Goal: Task Accomplishment & Management: Manage account settings

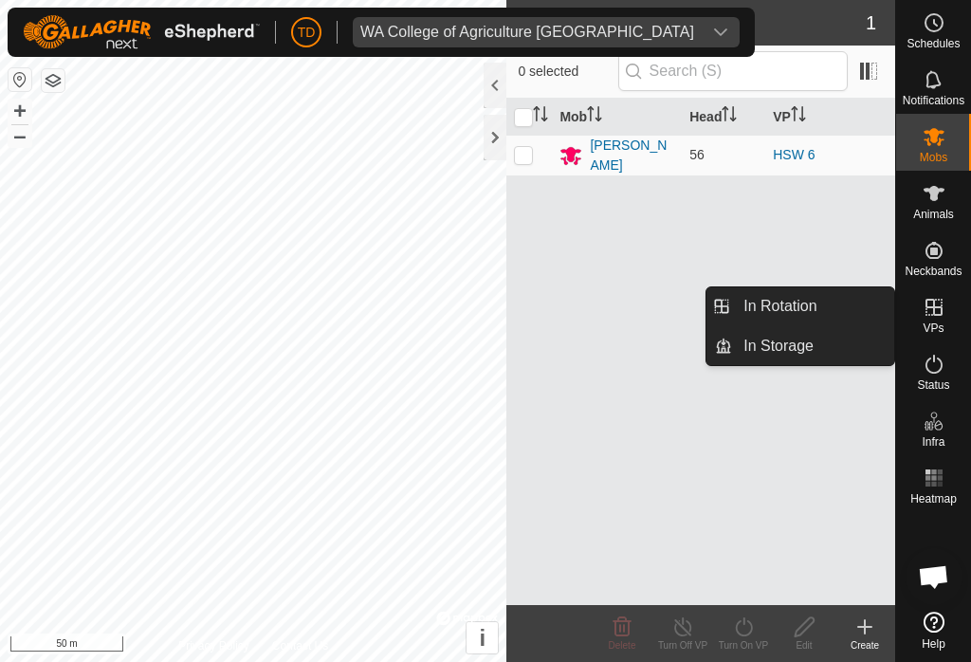
click at [795, 302] on span "In Rotation" at bounding box center [780, 306] width 73 height 23
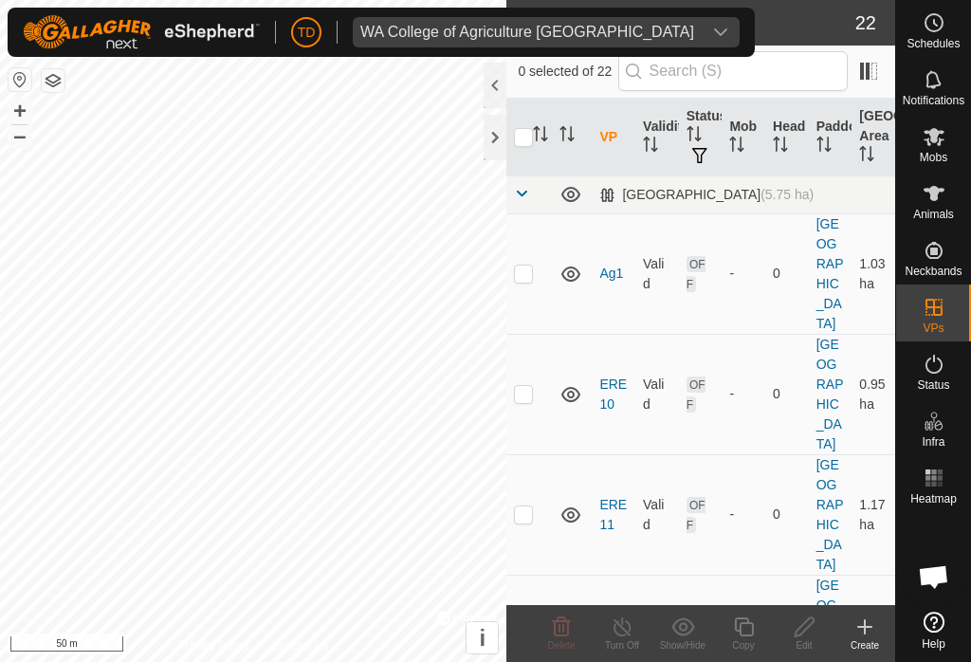
click at [529, 190] on span at bounding box center [521, 193] width 15 height 15
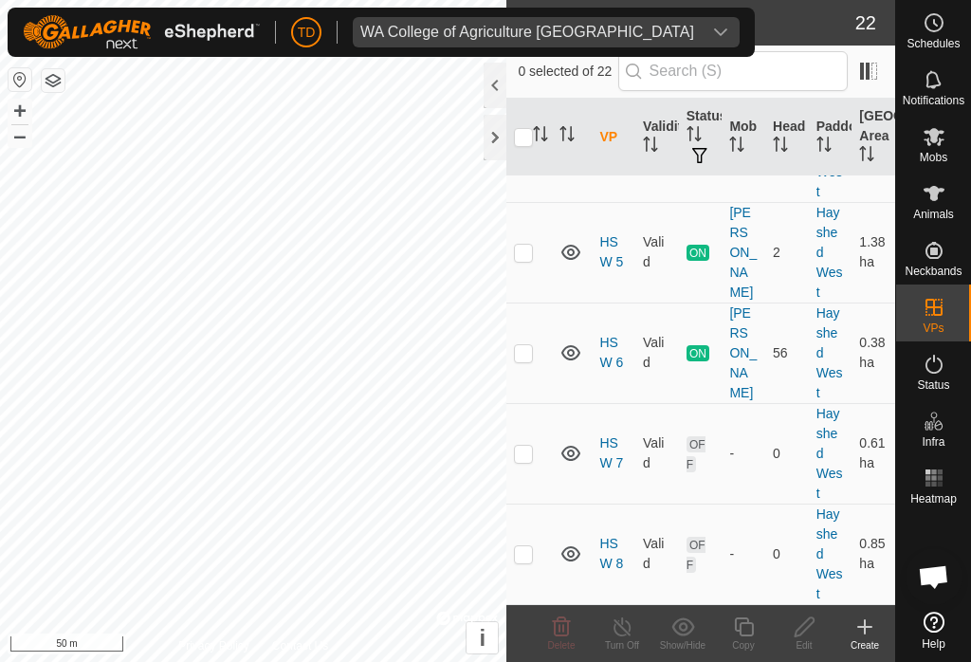
scroll to position [451, 0]
click at [527, 451] on p-checkbox at bounding box center [523, 454] width 19 height 15
checkbox input "true"
click at [811, 638] on div "Edit" at bounding box center [804, 645] width 61 height 14
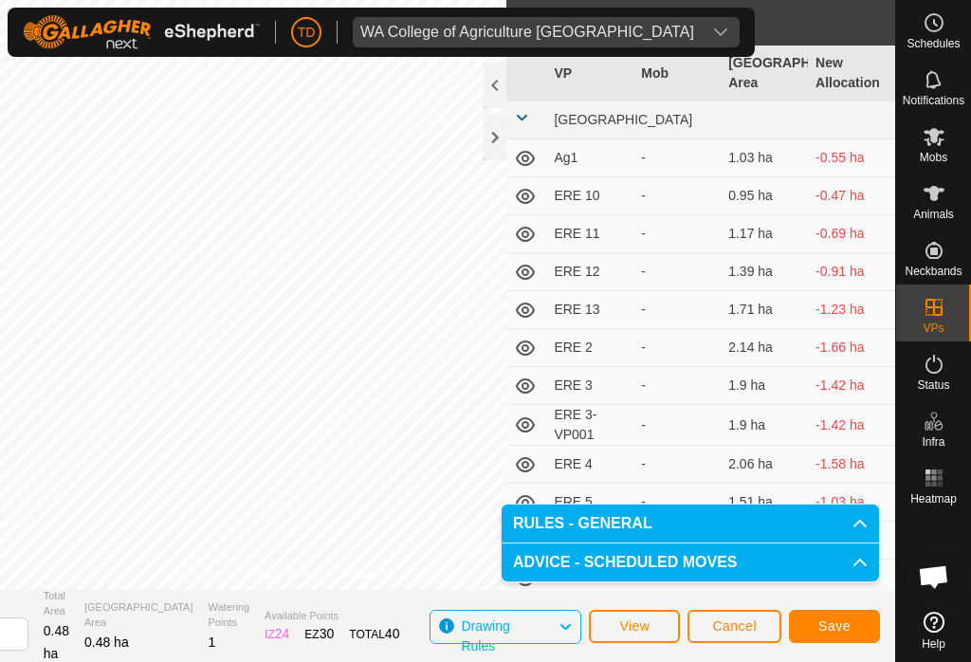
click at [829, 614] on button "Save" at bounding box center [834, 626] width 91 height 33
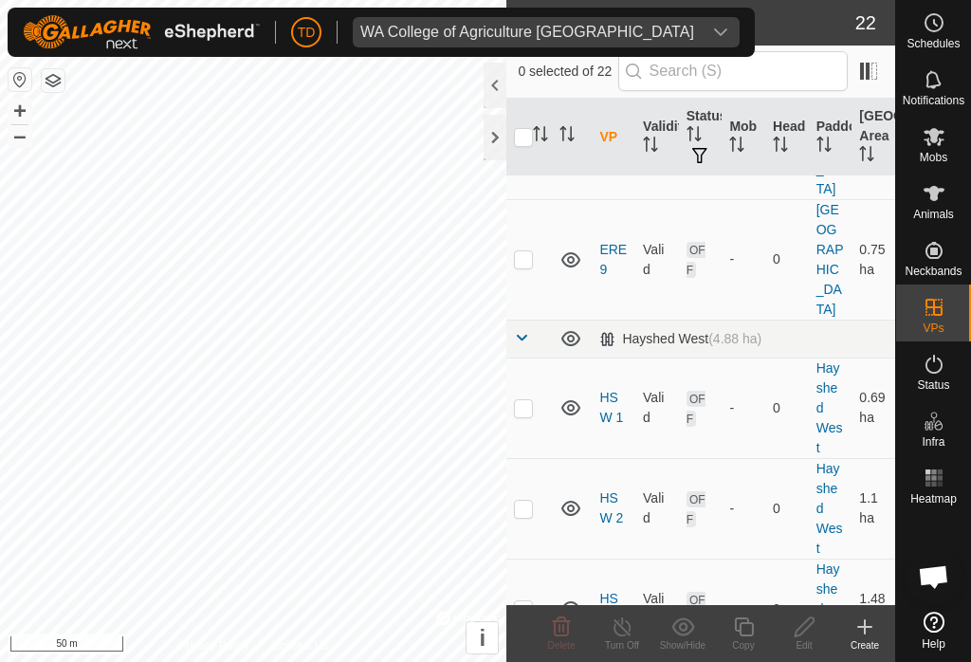
scroll to position [1579, 0]
checkbox input "true"
click at [818, 623] on edit-svg-icon at bounding box center [804, 627] width 61 height 23
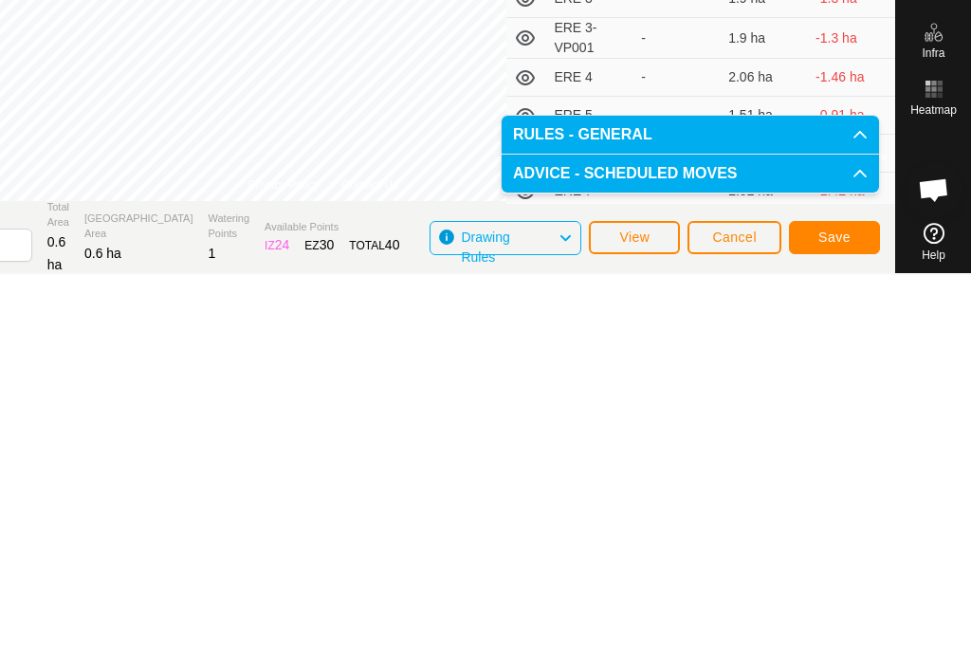
click at [850, 616] on span "Save" at bounding box center [834, 623] width 32 height 15
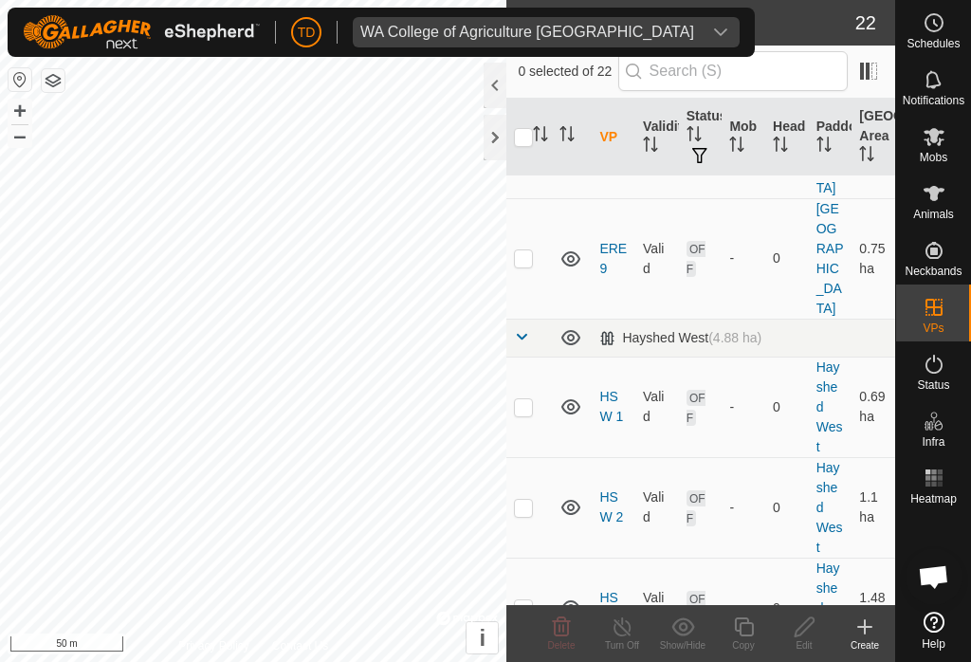
scroll to position [1579, 0]
checkbox input "true"
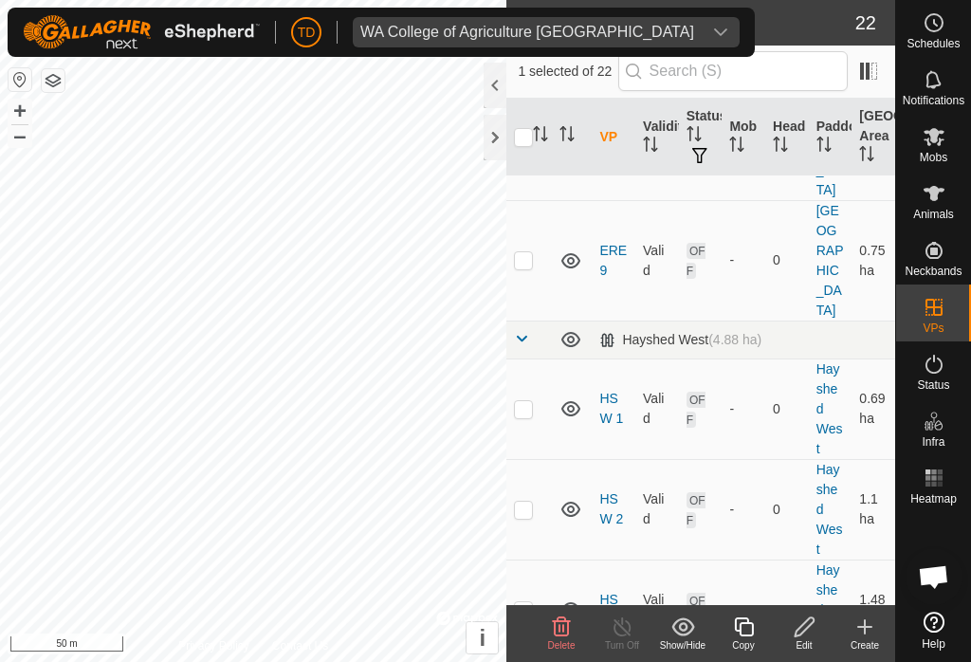
click at [749, 635] on icon at bounding box center [743, 626] width 19 height 19
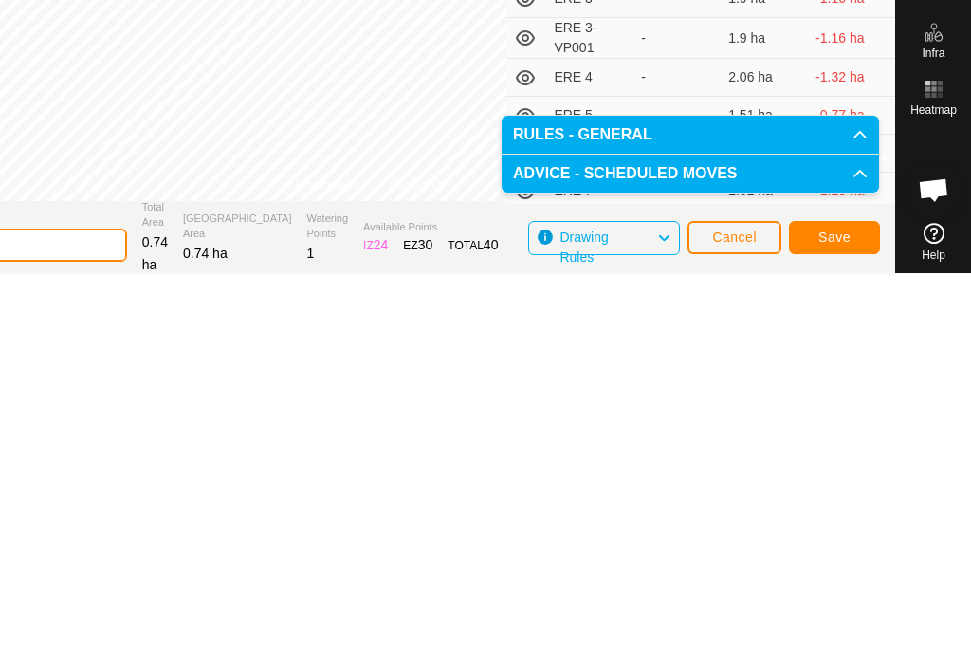
type input "HSW 9"
click at [843, 588] on section "Virtual Paddock HSW 9 Total Area 0.74 ha Grazing Area 0.74 ha Watering Points 1…" at bounding box center [370, 624] width 1049 height 72
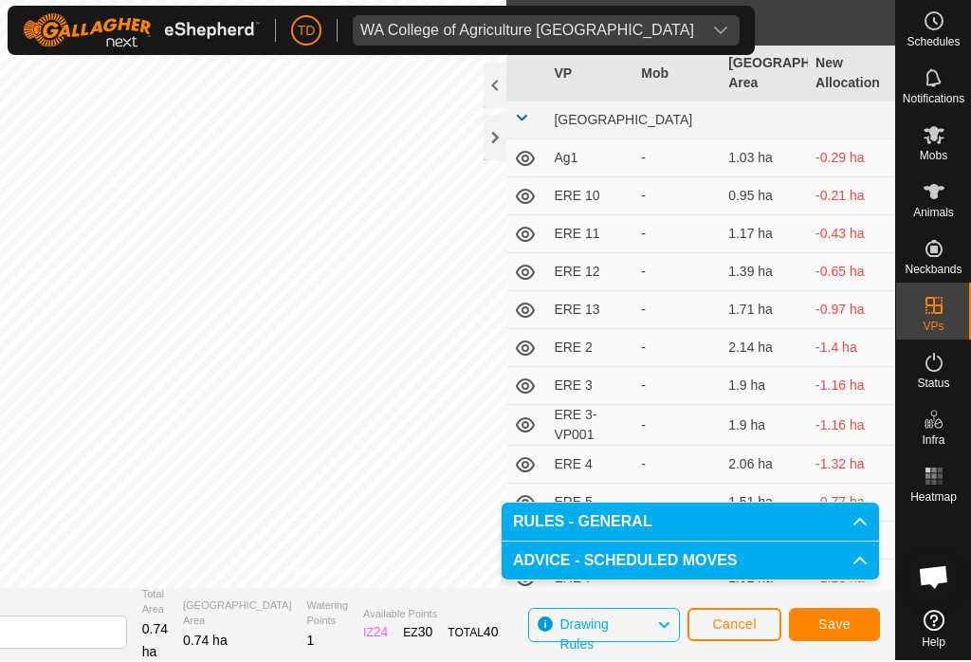
click at [845, 617] on span "Save" at bounding box center [834, 623] width 32 height 15
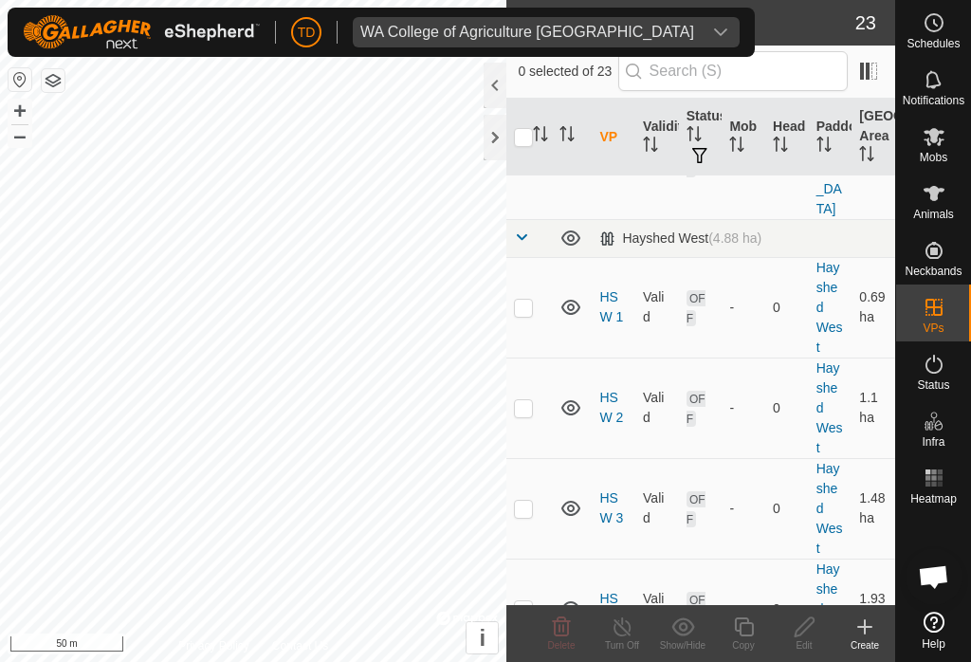
scroll to position [1680, 0]
checkbox input "true"
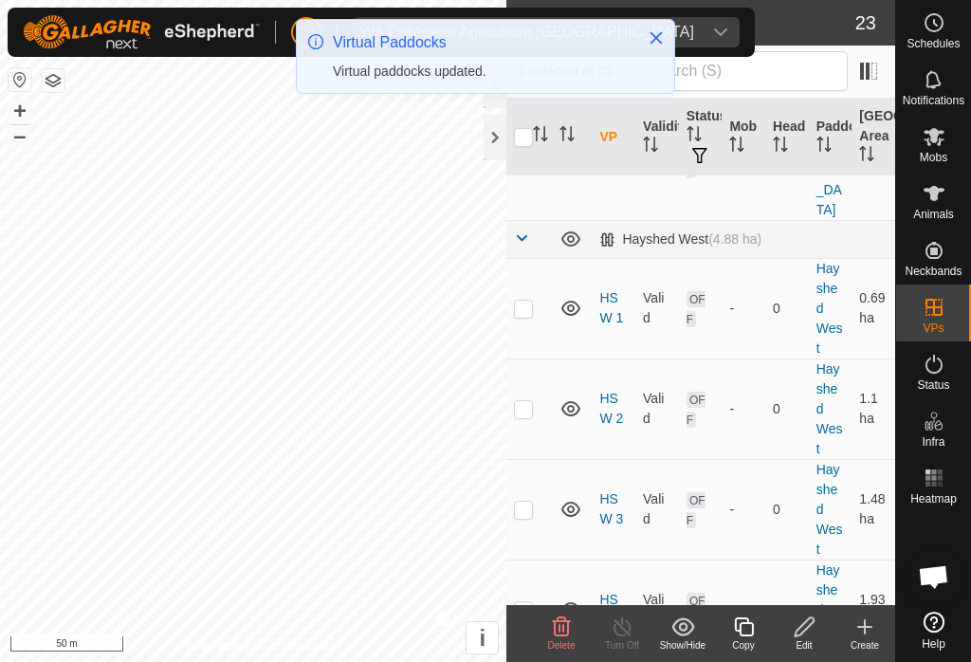
click at [751, 635] on icon at bounding box center [743, 626] width 19 height 19
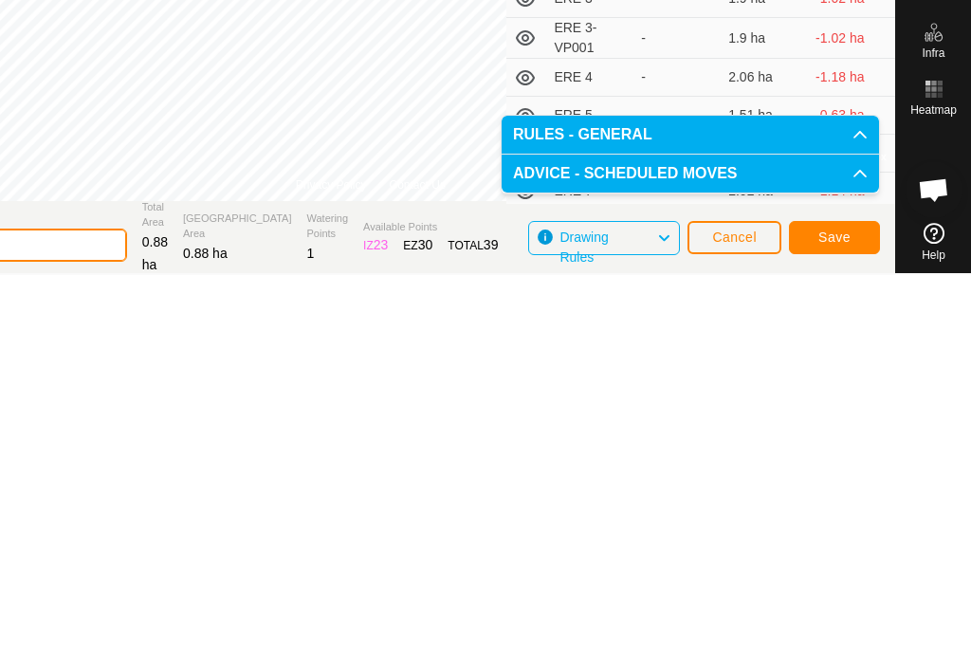
type input "HSW 10"
click at [840, 608] on button "Save" at bounding box center [834, 624] width 91 height 33
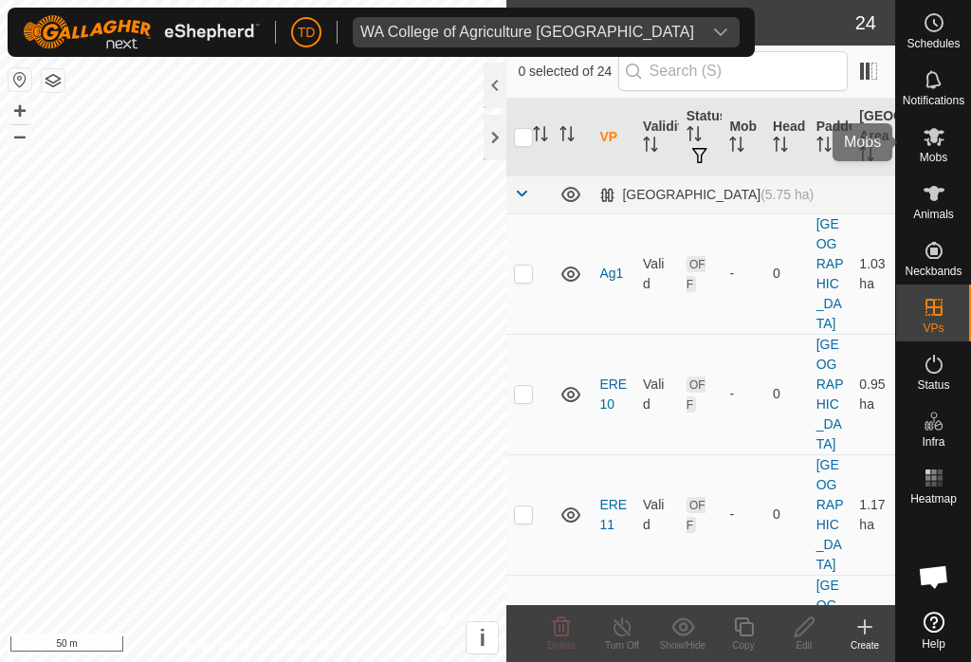
click at [936, 123] on es-mob-svg-icon at bounding box center [934, 136] width 34 height 30
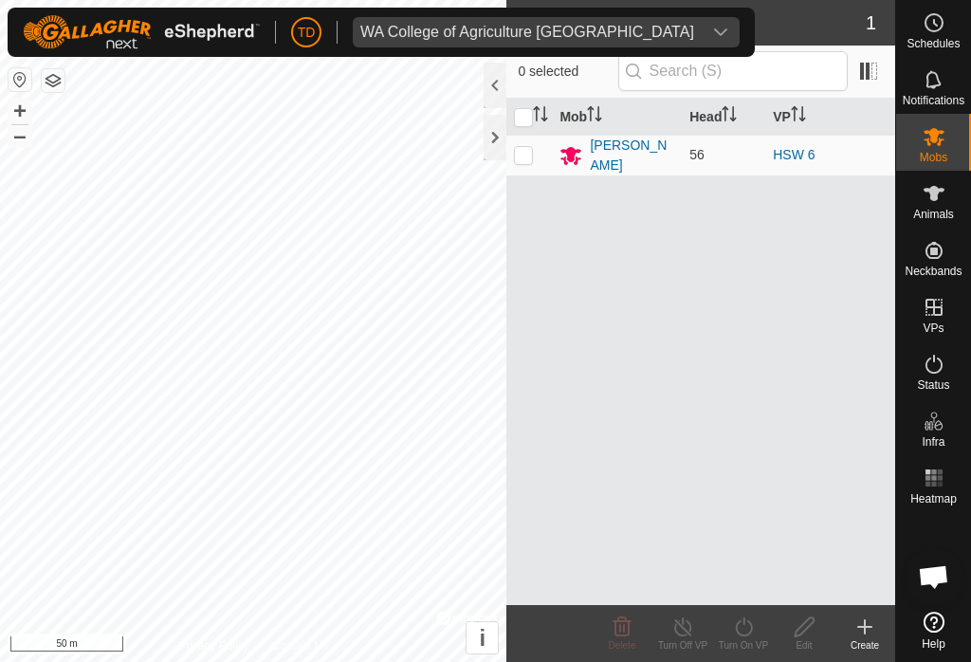
click at [529, 148] on p-checkbox at bounding box center [523, 154] width 19 height 15
checkbox input "true"
click at [753, 630] on icon at bounding box center [744, 627] width 24 height 23
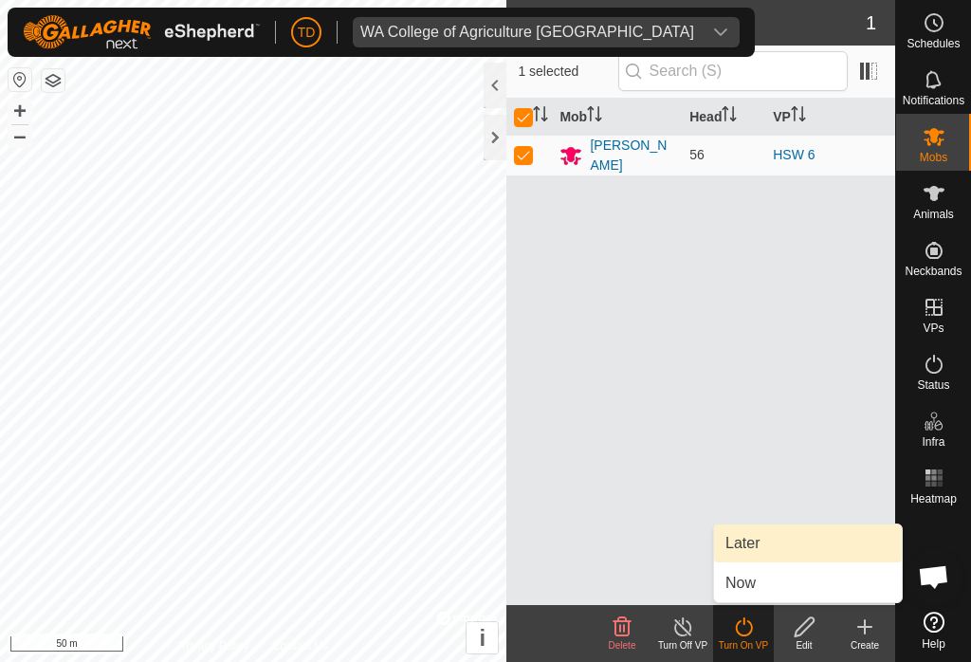
click at [760, 537] on span "Later" at bounding box center [743, 543] width 34 height 23
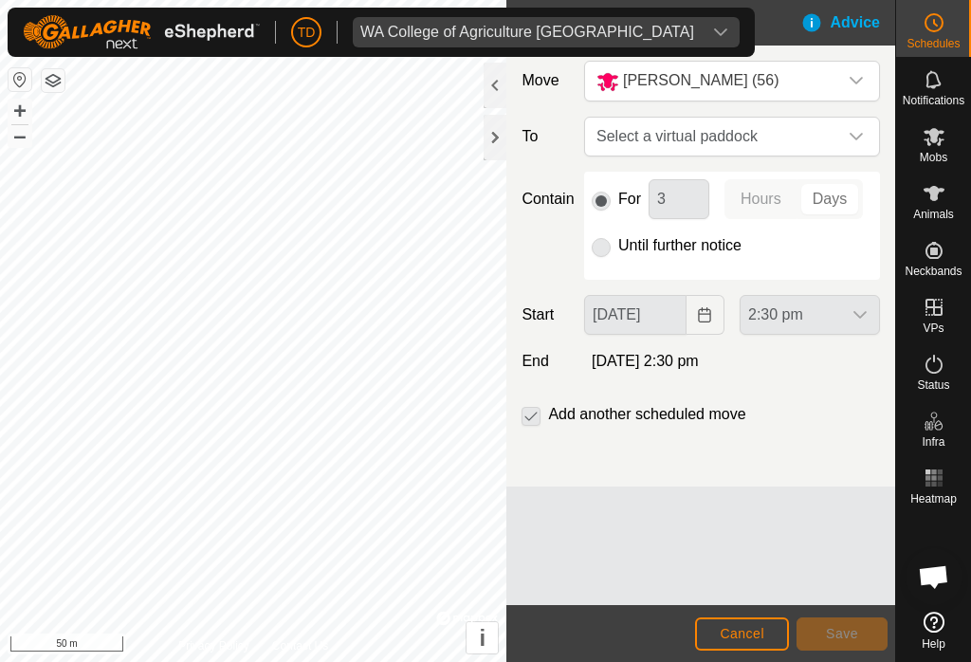
click at [855, 124] on div "dropdown trigger" at bounding box center [856, 137] width 38 height 38
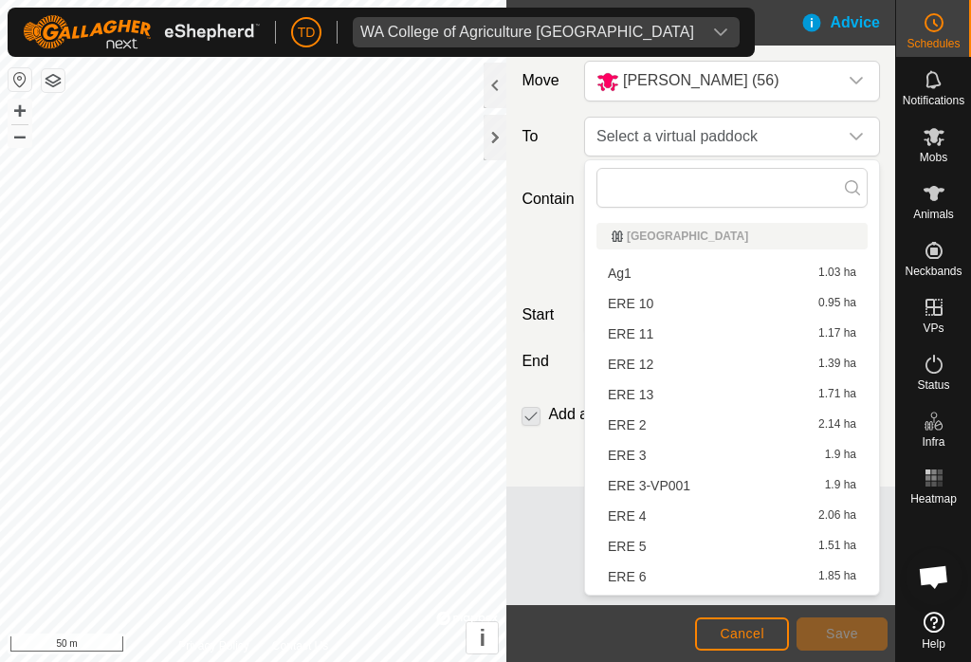
click at [871, 126] on div "dropdown trigger" at bounding box center [856, 137] width 38 height 38
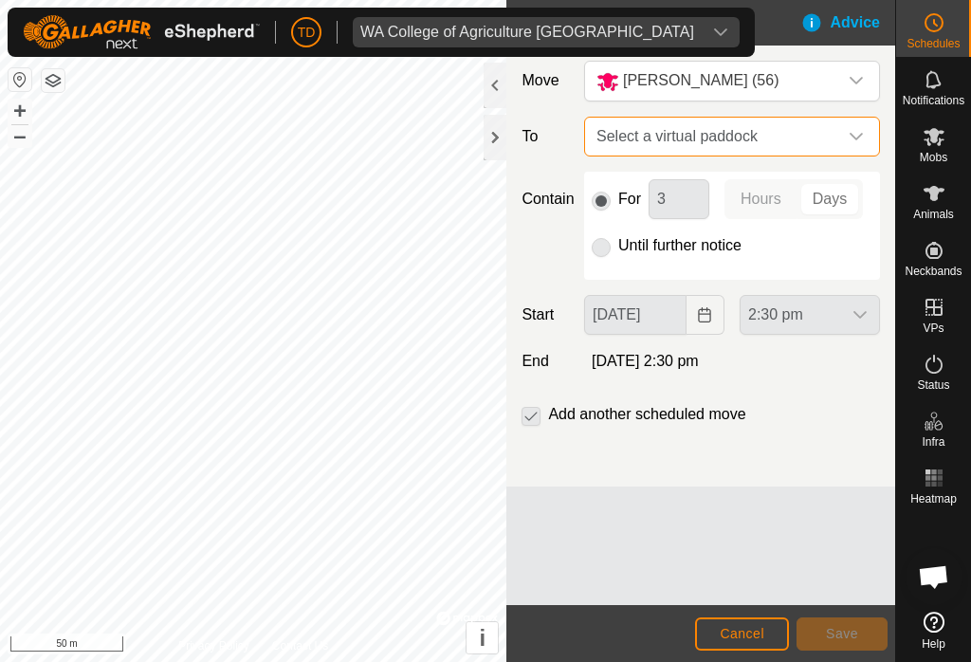
click at [851, 120] on div "dropdown trigger" at bounding box center [856, 137] width 38 height 38
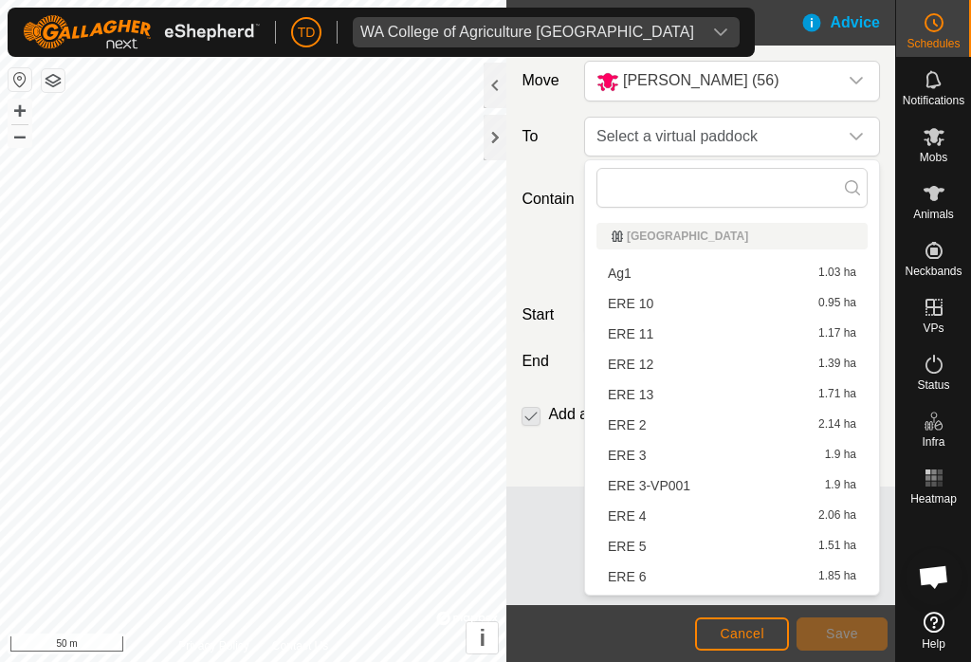
click at [853, 118] on p-select "Select a virtual paddock" at bounding box center [732, 137] width 296 height 40
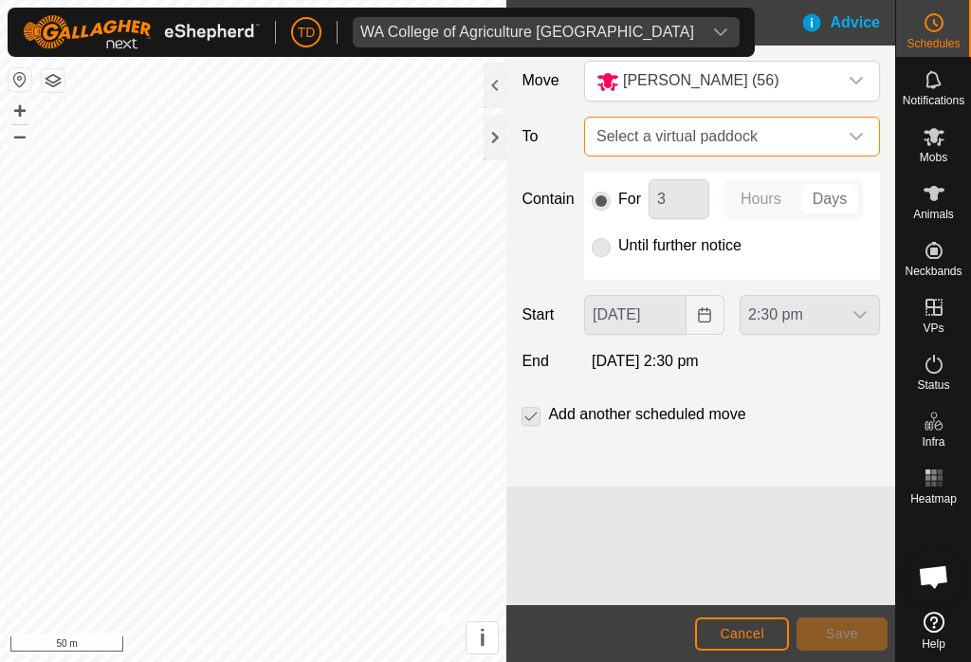
click at [747, 119] on span "Select a virtual paddock" at bounding box center [713, 137] width 248 height 38
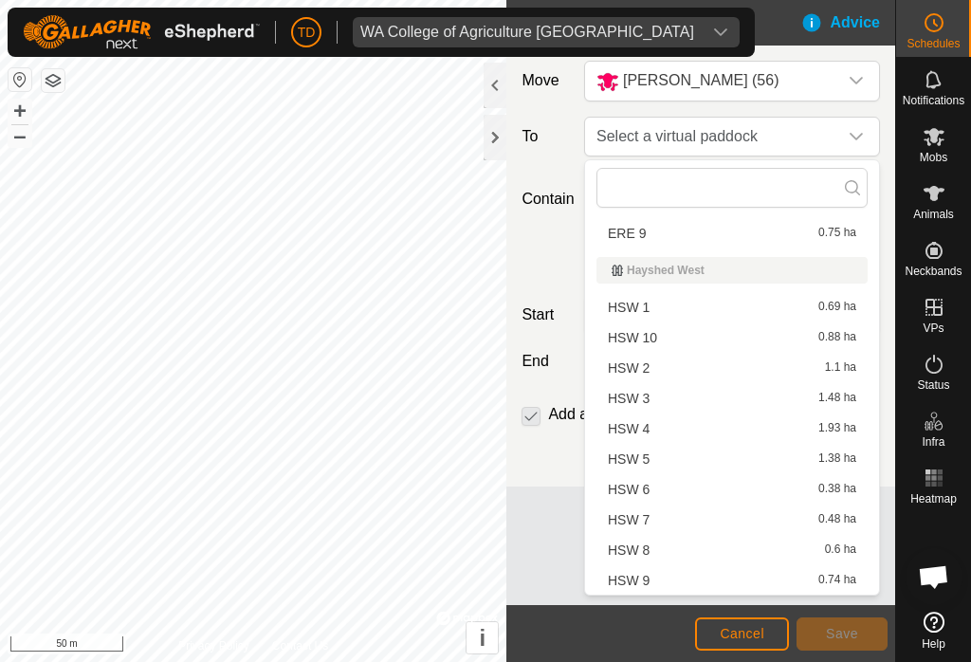
scroll to position [434, 0]
click at [645, 515] on span "HSW 7" at bounding box center [629, 519] width 42 height 13
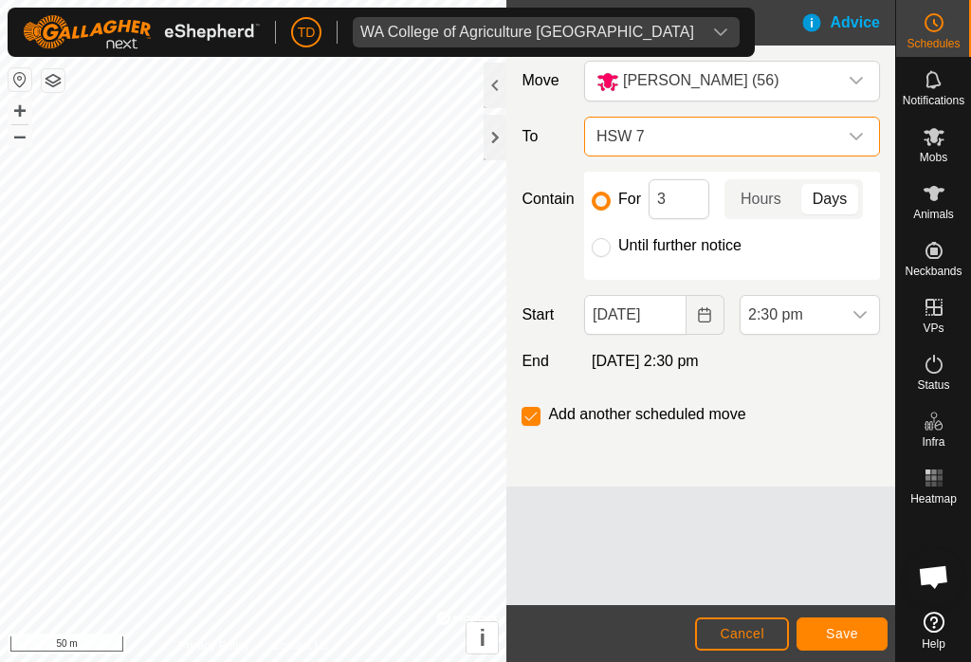
click at [601, 245] on input "Until further notice" at bounding box center [601, 247] width 19 height 19
radio input "true"
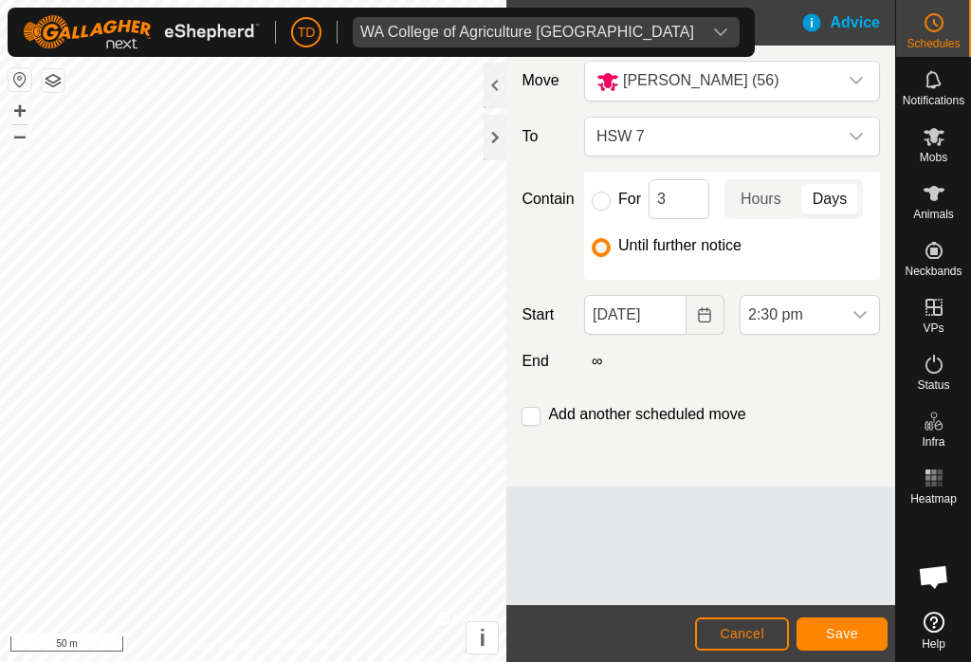
click at [856, 309] on icon "dropdown trigger" at bounding box center [860, 314] width 15 height 15
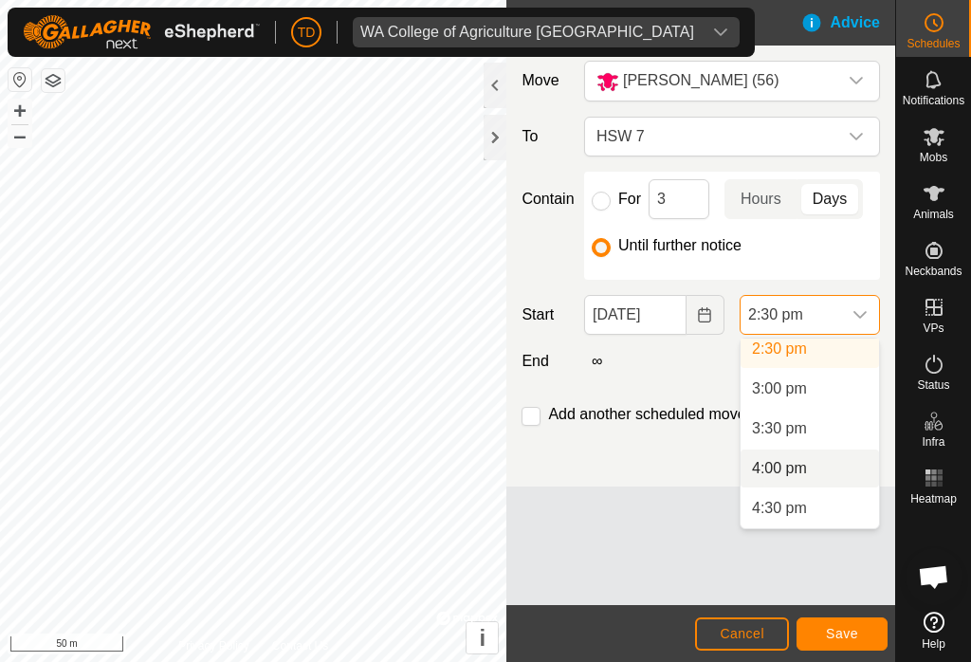
click at [789, 467] on span "4:00 pm" at bounding box center [779, 468] width 55 height 23
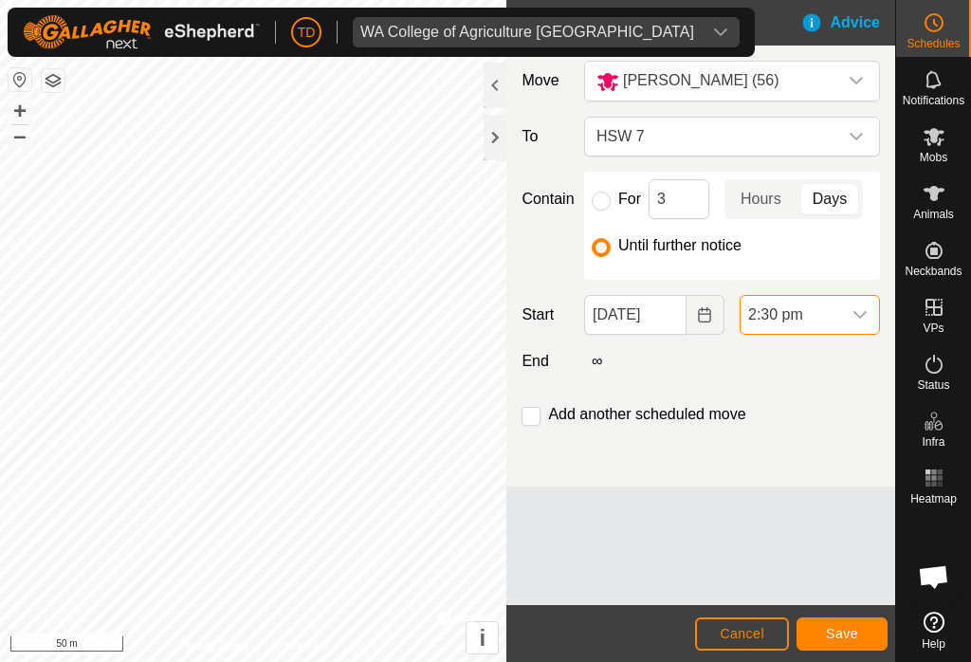
scroll to position [1155, 0]
click at [540, 419] on input "checkbox" at bounding box center [531, 416] width 19 height 19
click at [848, 631] on span "Save" at bounding box center [842, 633] width 32 height 15
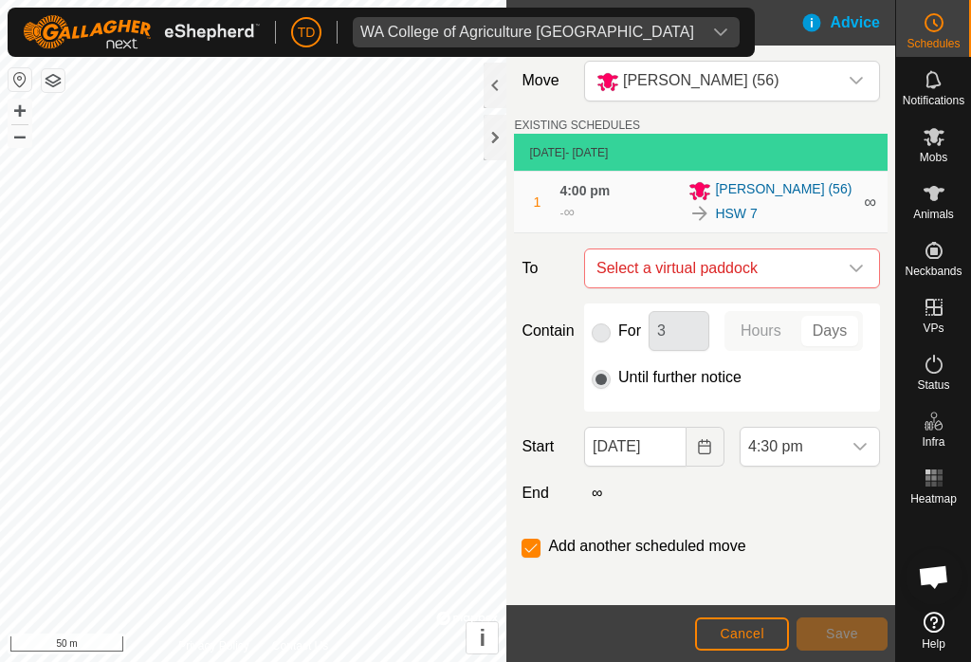
click at [853, 264] on icon "dropdown trigger" at bounding box center [856, 268] width 15 height 15
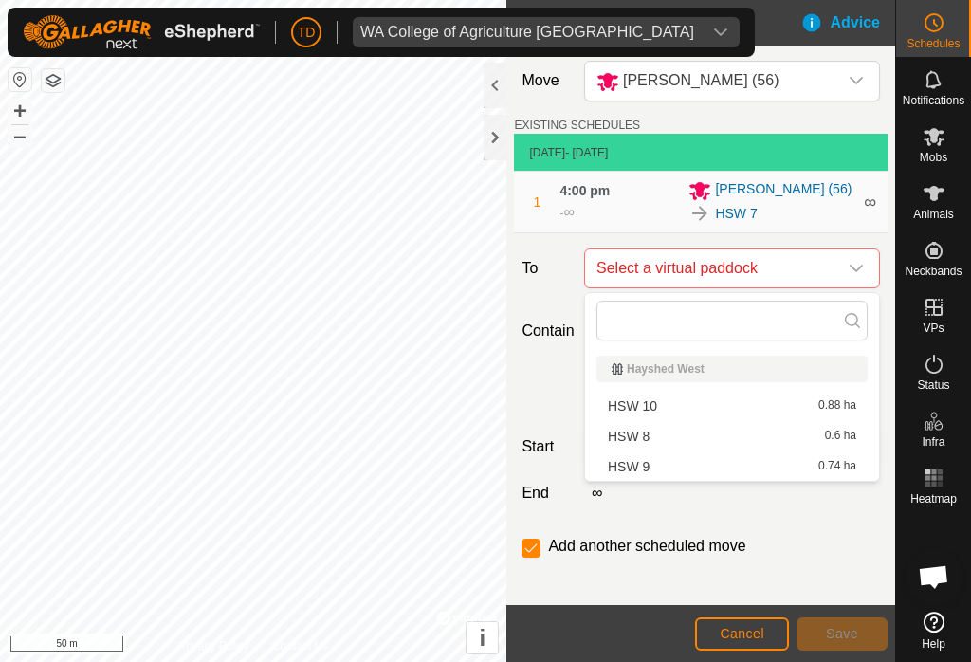
click at [648, 431] on span "HSW 8" at bounding box center [629, 436] width 42 height 13
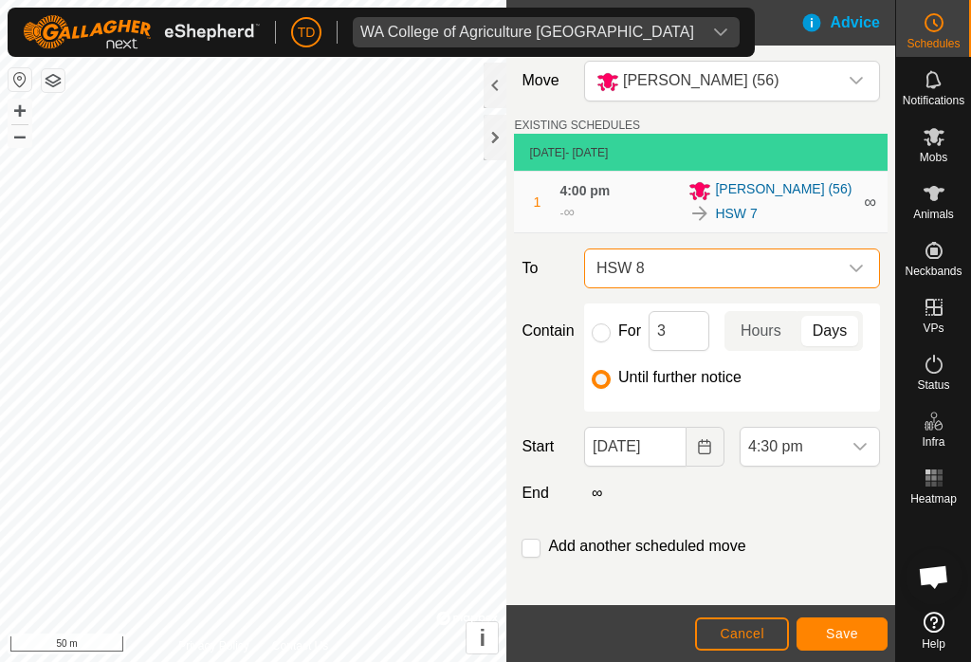
checkbox input "false"
click at [702, 446] on icon "Choose Date" at bounding box center [704, 446] width 15 height 15
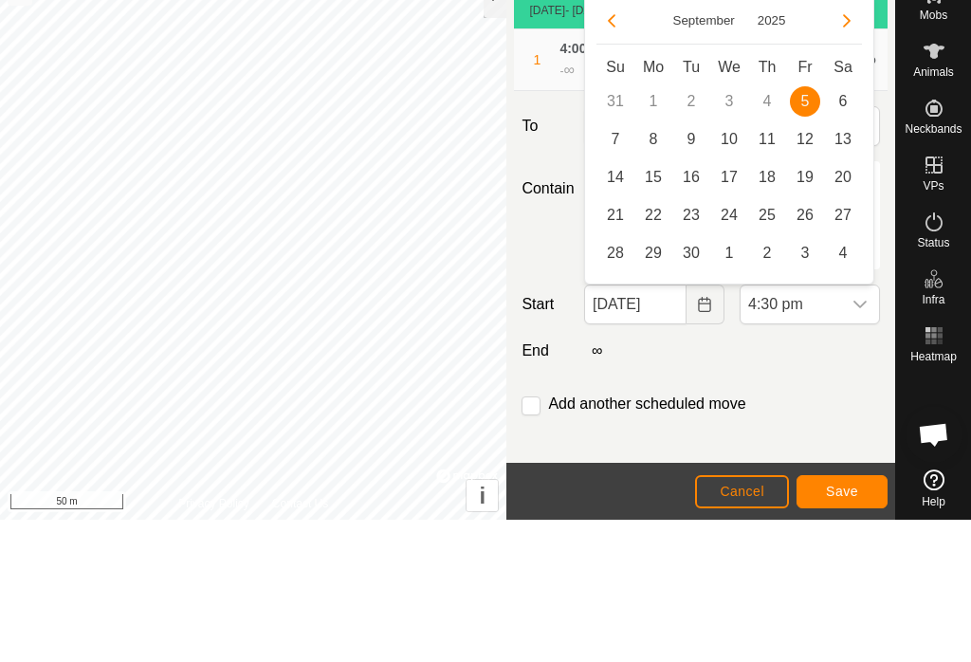
click at [849, 229] on span "6" at bounding box center [843, 244] width 30 height 30
type input "[DATE]"
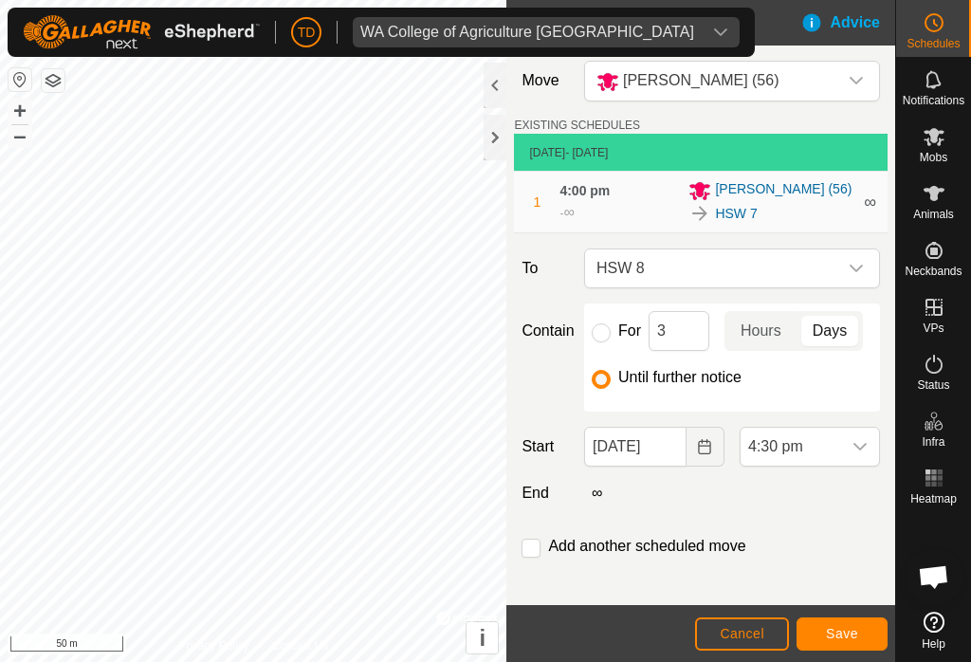
click at [857, 449] on icon "dropdown trigger" at bounding box center [860, 447] width 13 height 8
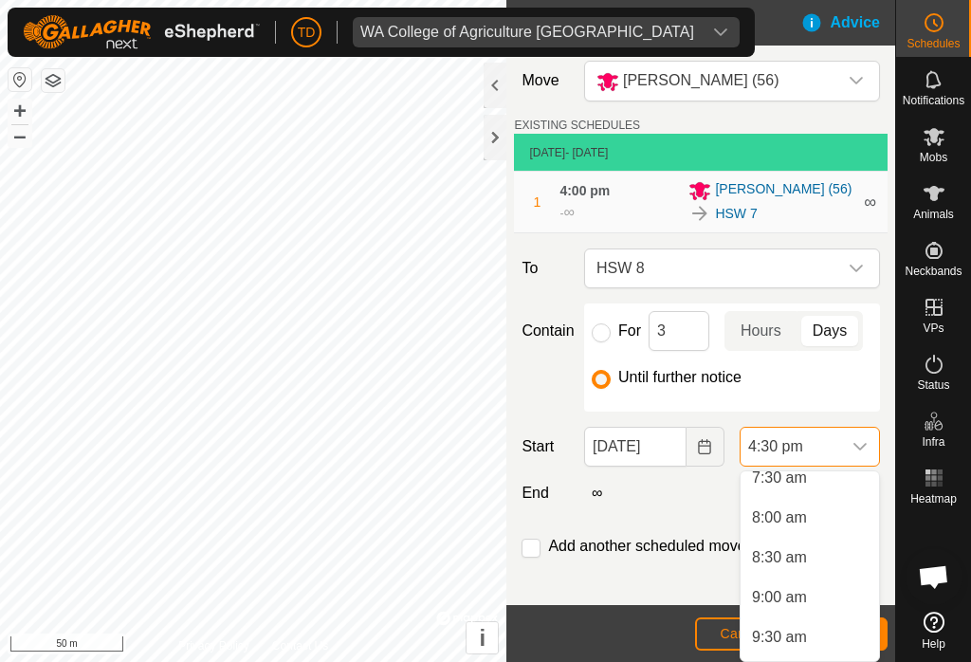
click at [792, 509] on span "8:00 am" at bounding box center [779, 517] width 55 height 23
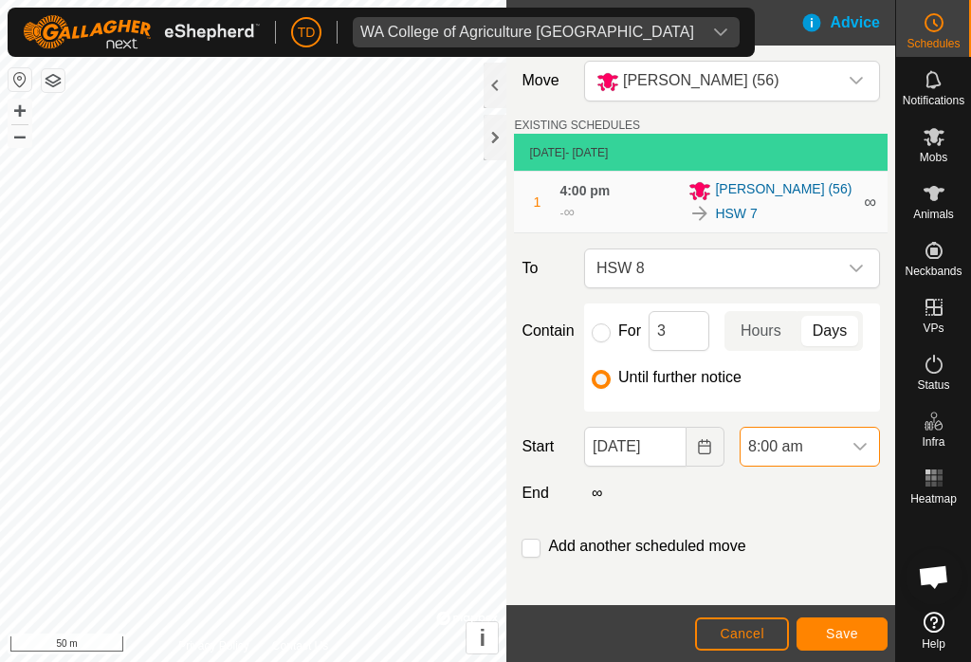
scroll to position [1163, 0]
click at [538, 549] on input "checkbox" at bounding box center [531, 548] width 19 height 19
checkbox input "true"
click at [855, 632] on span "Save" at bounding box center [842, 633] width 32 height 15
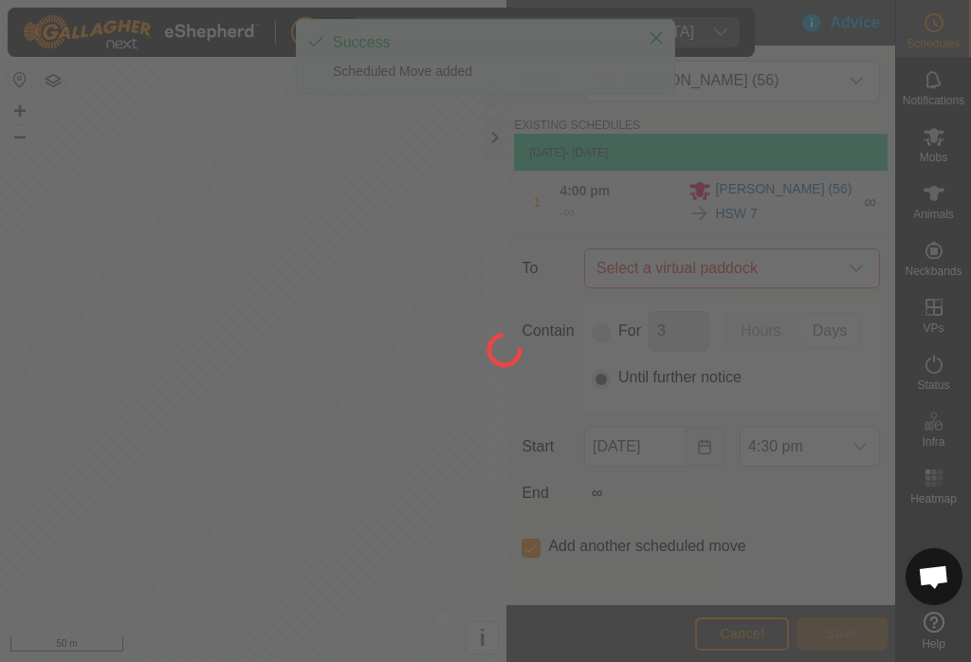
type input "[DATE]"
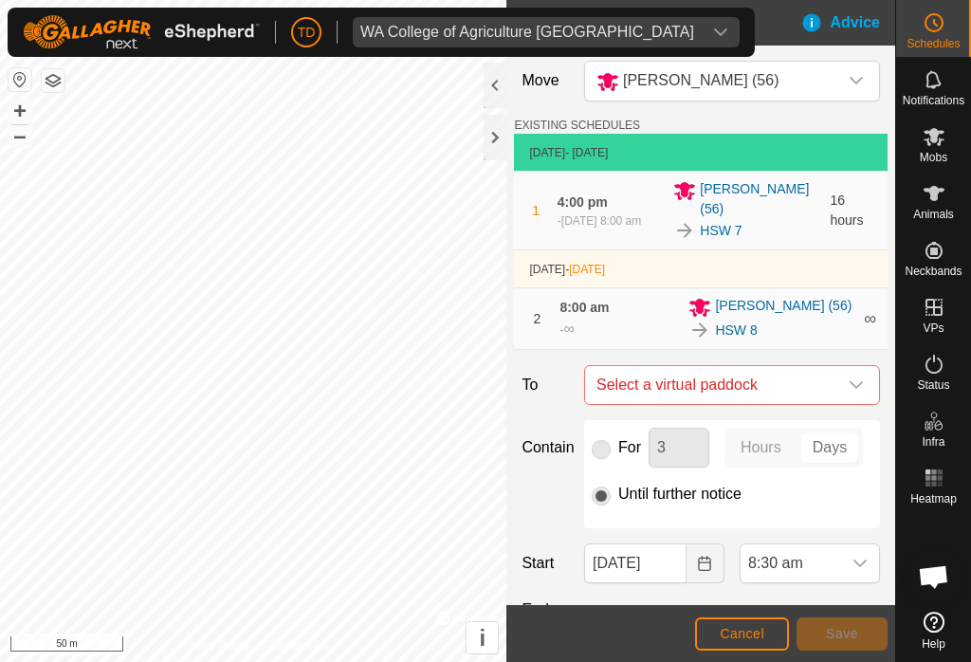
click at [851, 374] on div "dropdown trigger" at bounding box center [856, 385] width 38 height 38
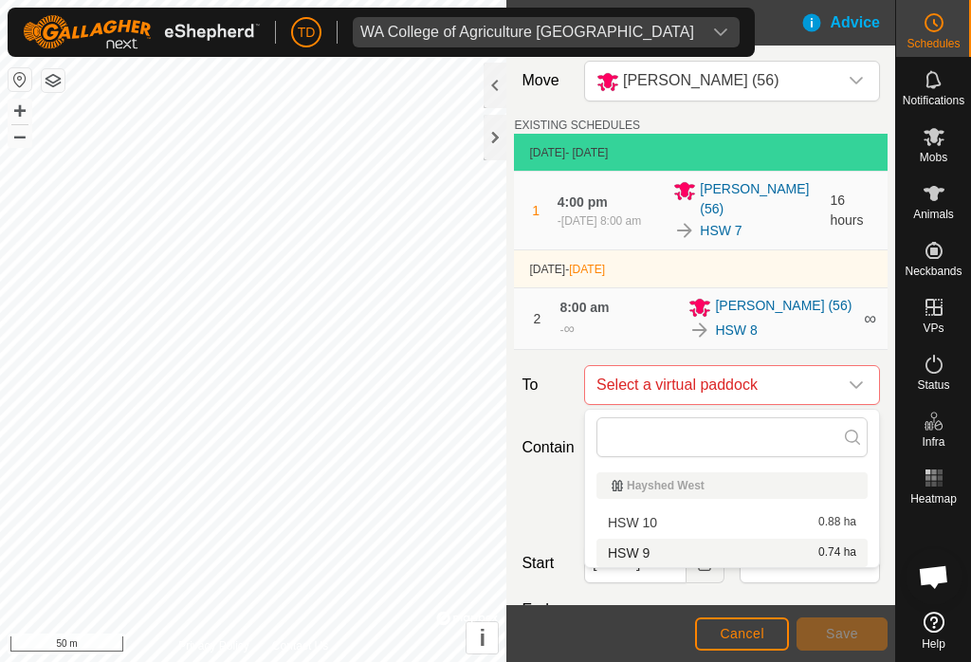
click at [645, 550] on span "HSW 9" at bounding box center [629, 552] width 42 height 13
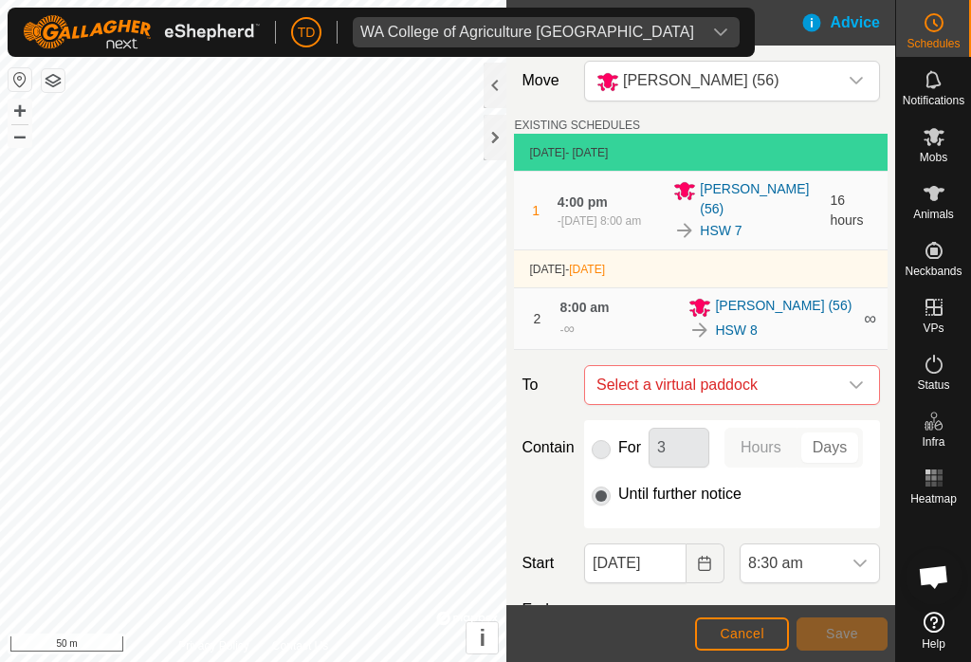
checkbox input "false"
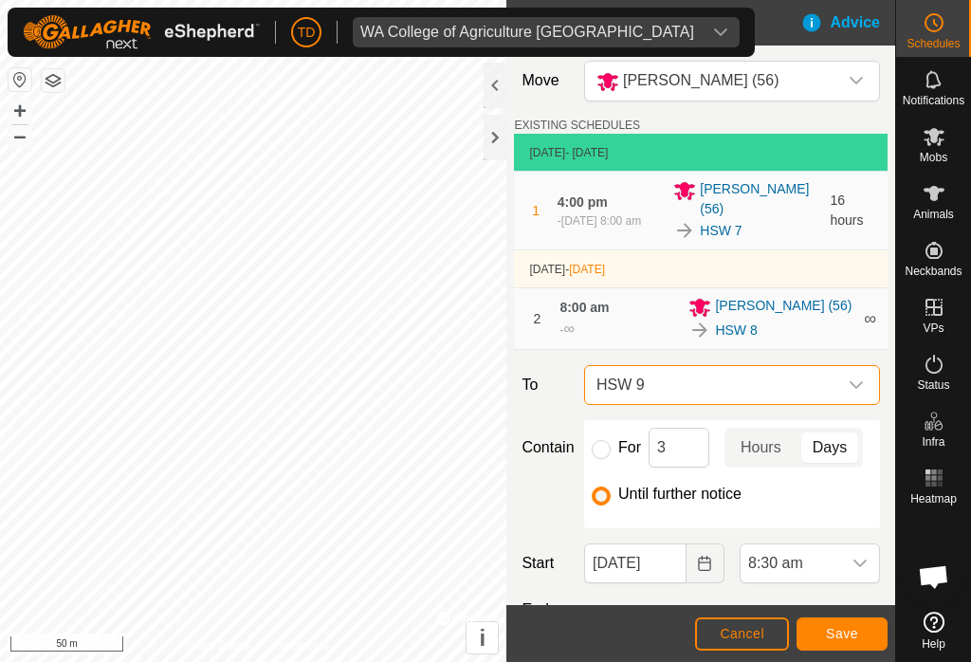
click at [861, 565] on icon "dropdown trigger" at bounding box center [860, 563] width 15 height 15
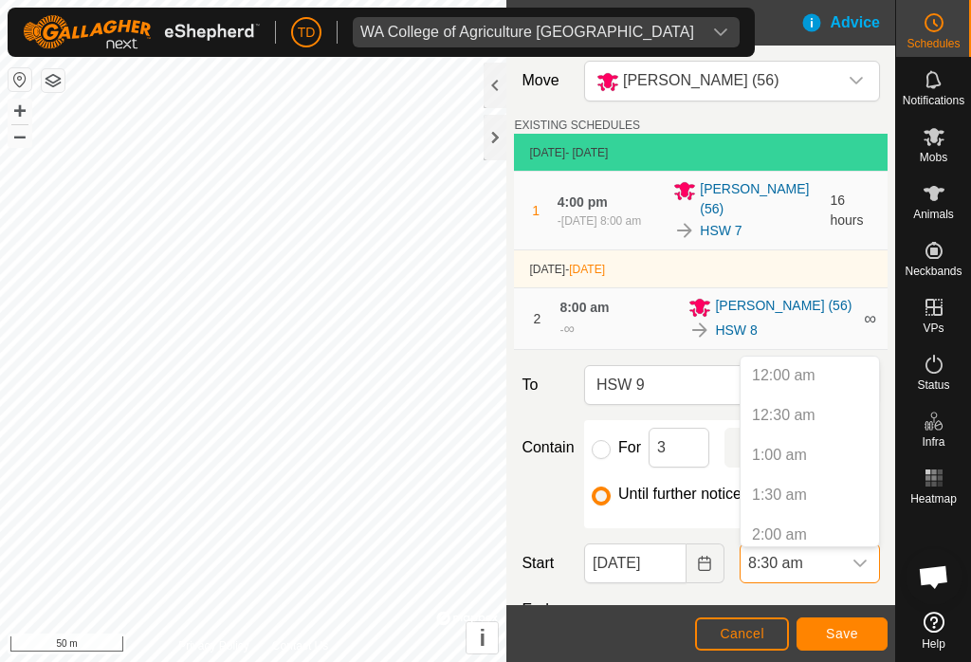
scroll to position [525, 0]
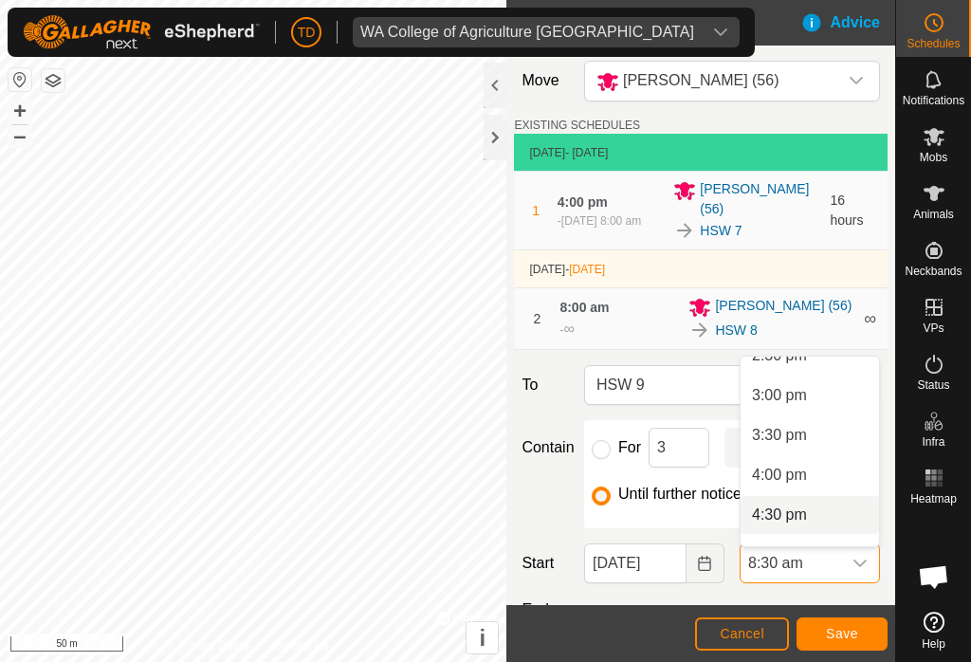
click at [790, 476] on span "4:00 pm" at bounding box center [779, 475] width 55 height 23
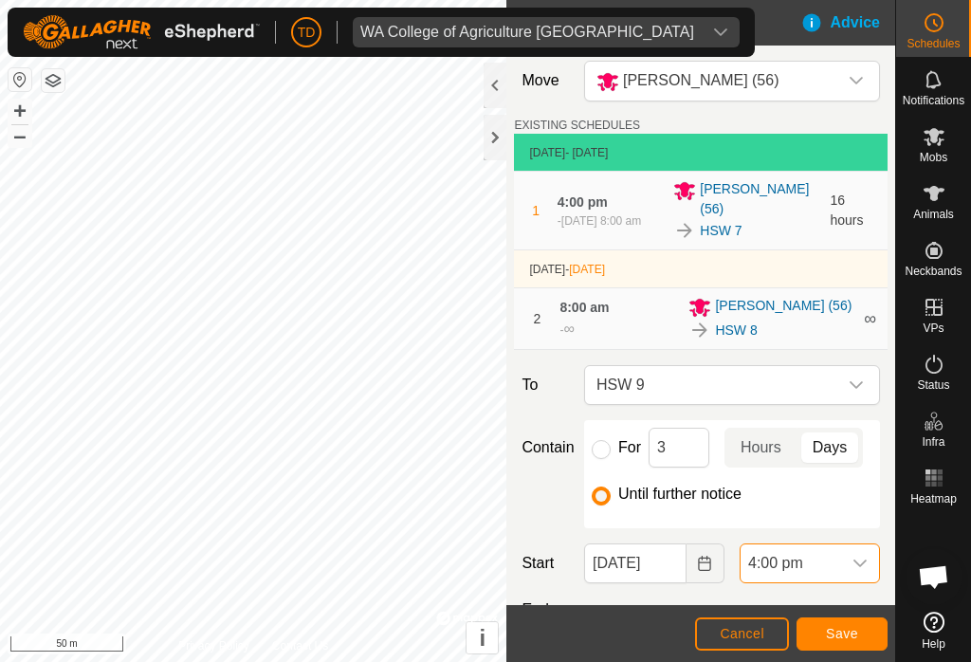
scroll to position [677, 0]
click at [850, 632] on span "Save" at bounding box center [842, 633] width 32 height 15
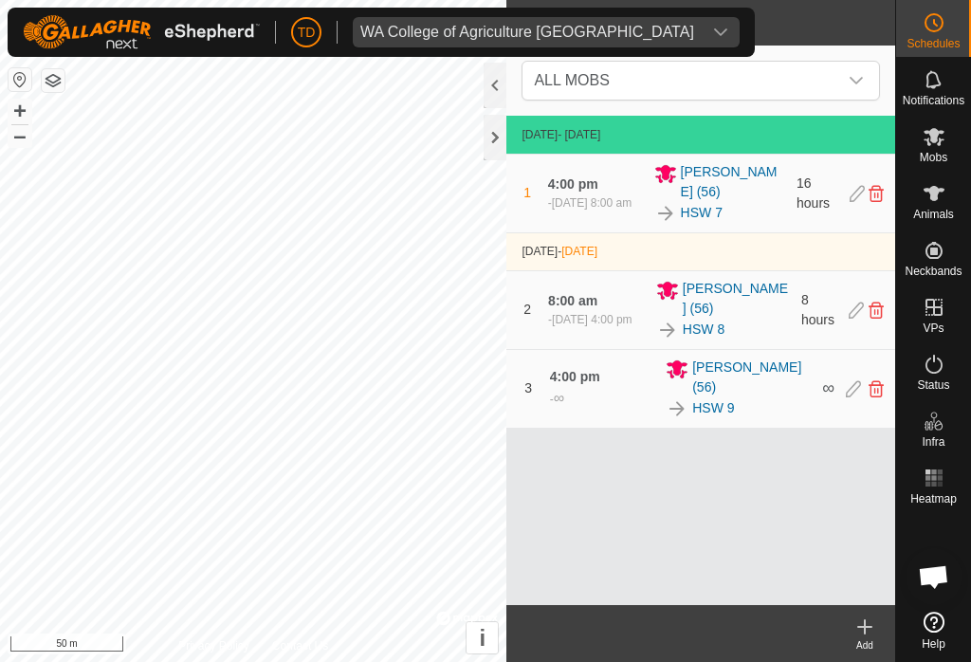
click at [865, 641] on div "Add" at bounding box center [865, 645] width 61 height 14
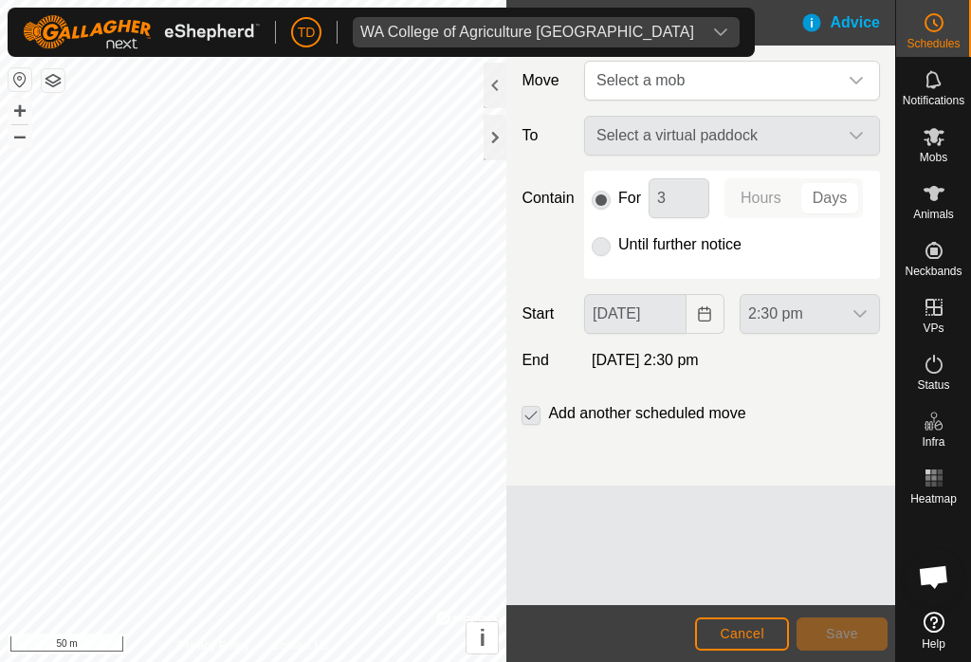
click at [866, 69] on div "dropdown trigger" at bounding box center [856, 81] width 38 height 38
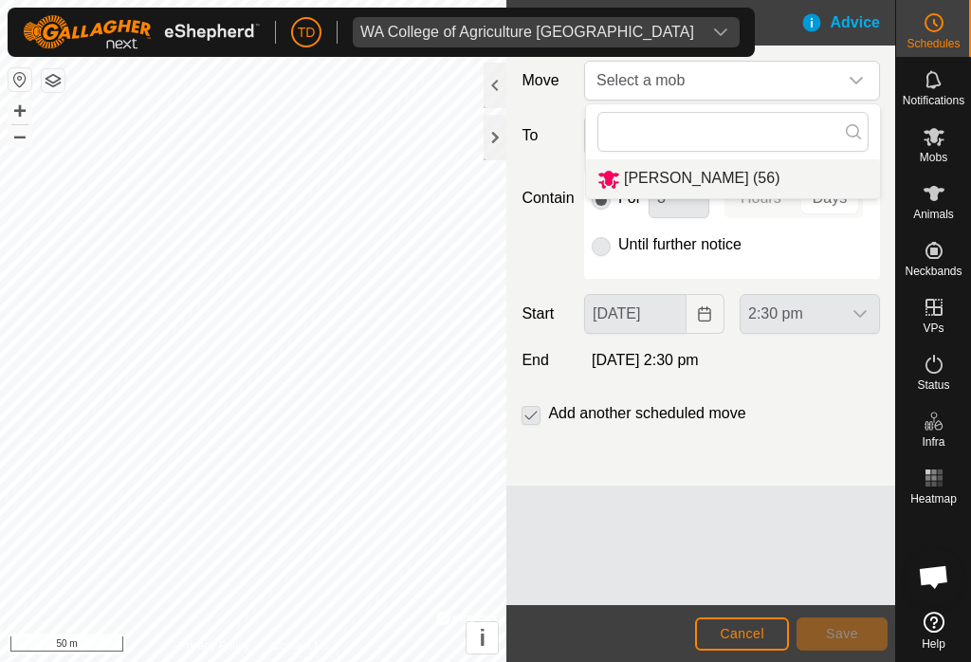
click at [712, 170] on span "[PERSON_NAME] (56)" at bounding box center [702, 178] width 156 height 16
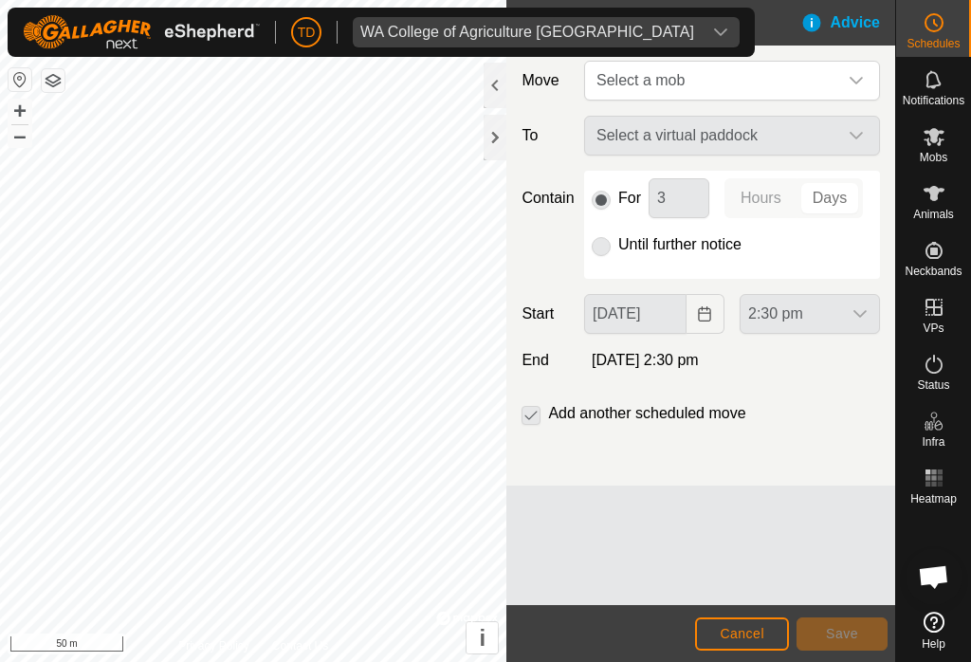
type input "[DATE]"
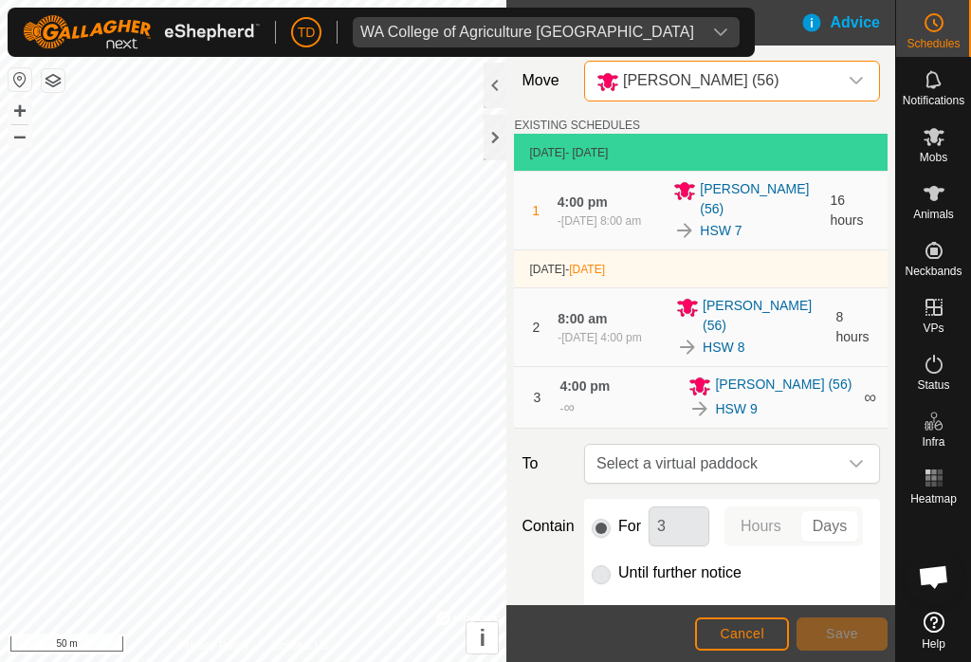
click at [857, 456] on icon "dropdown trigger" at bounding box center [856, 463] width 15 height 15
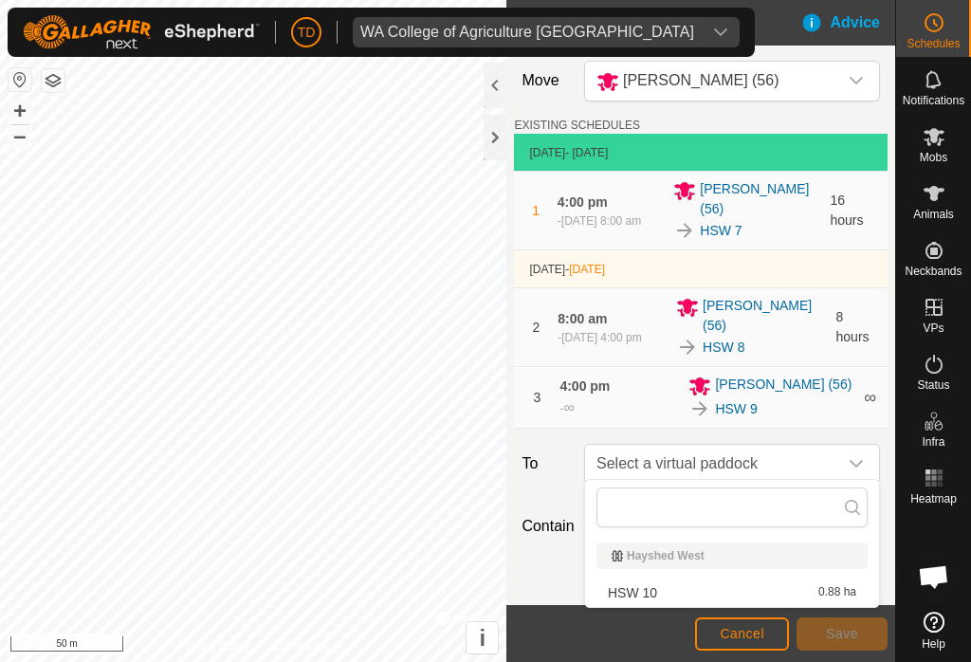
click at [654, 593] on span "HSW 10" at bounding box center [632, 592] width 49 height 13
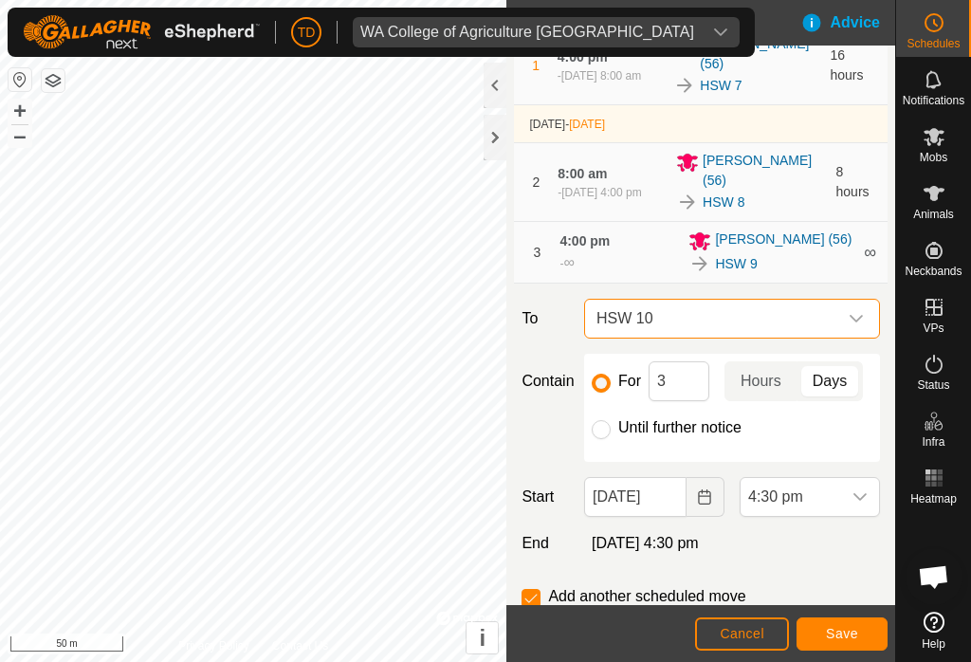
scroll to position [170, 0]
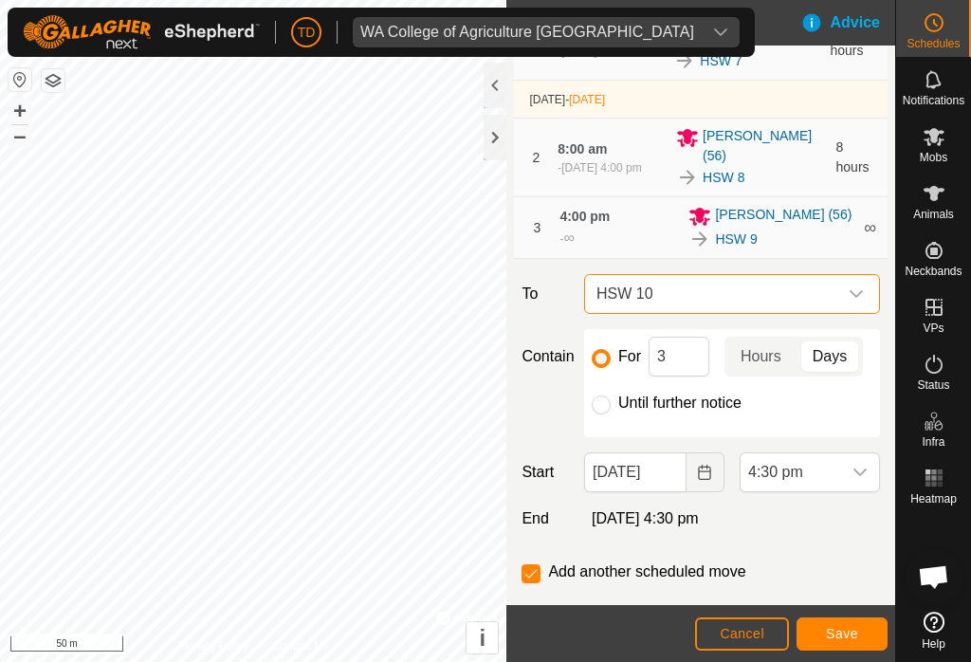
click at [599, 395] on input "Until further notice" at bounding box center [601, 404] width 19 height 19
radio input "true"
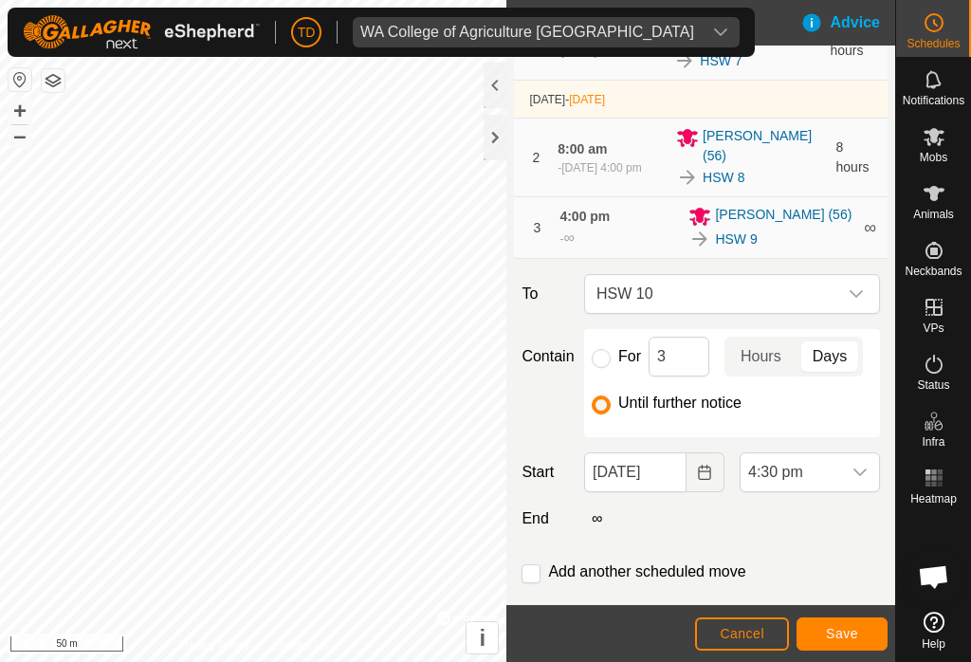
checkbox input "false"
click at [702, 468] on icon "Choose Date" at bounding box center [704, 472] width 15 height 15
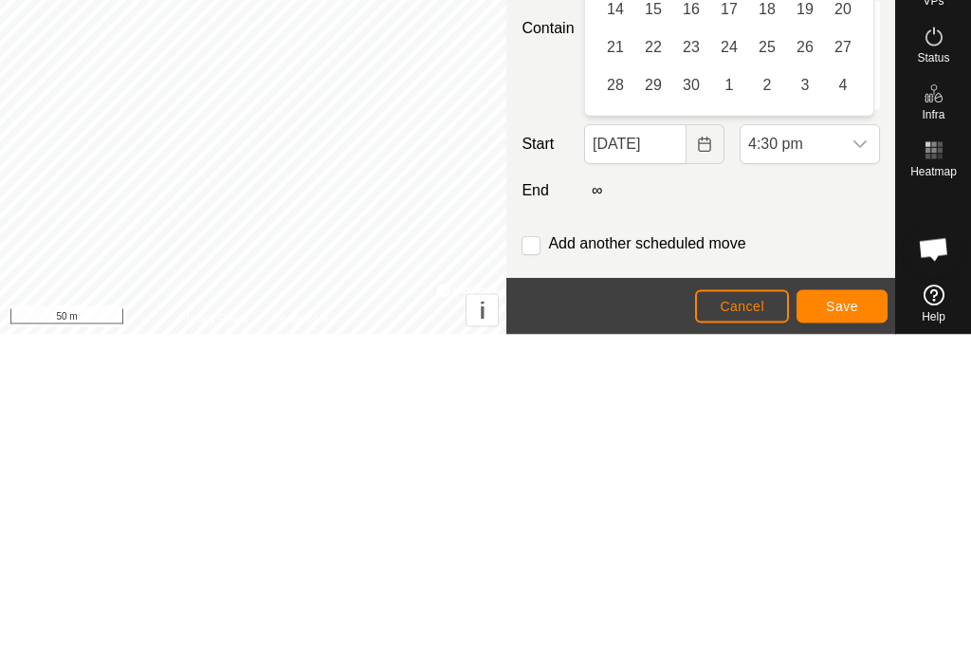
click at [705, 452] on button "Choose Date" at bounding box center [706, 472] width 38 height 40
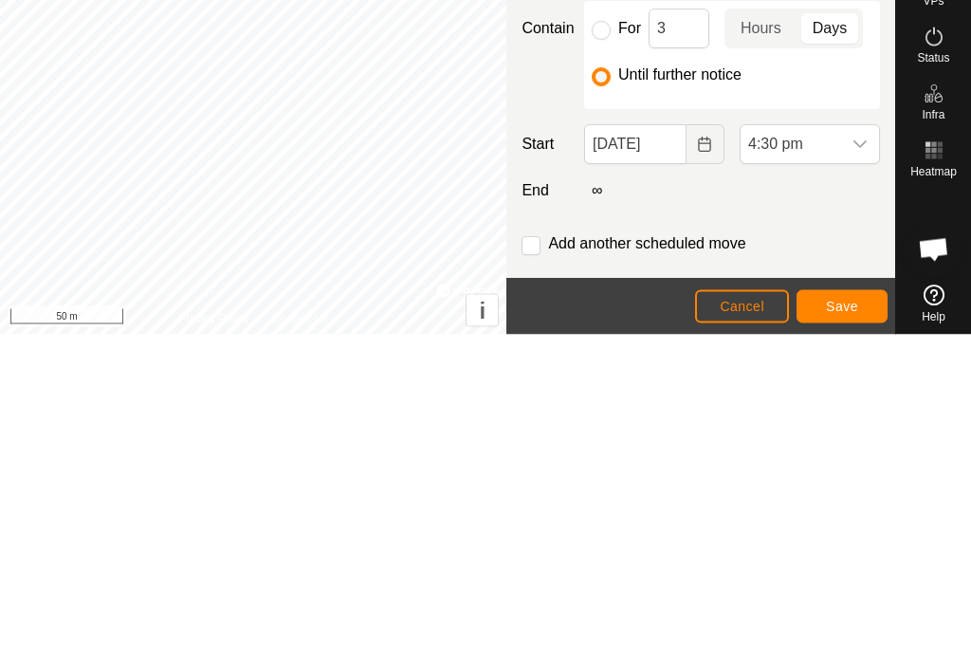
click at [702, 465] on icon "Choose Date" at bounding box center [704, 472] width 15 height 15
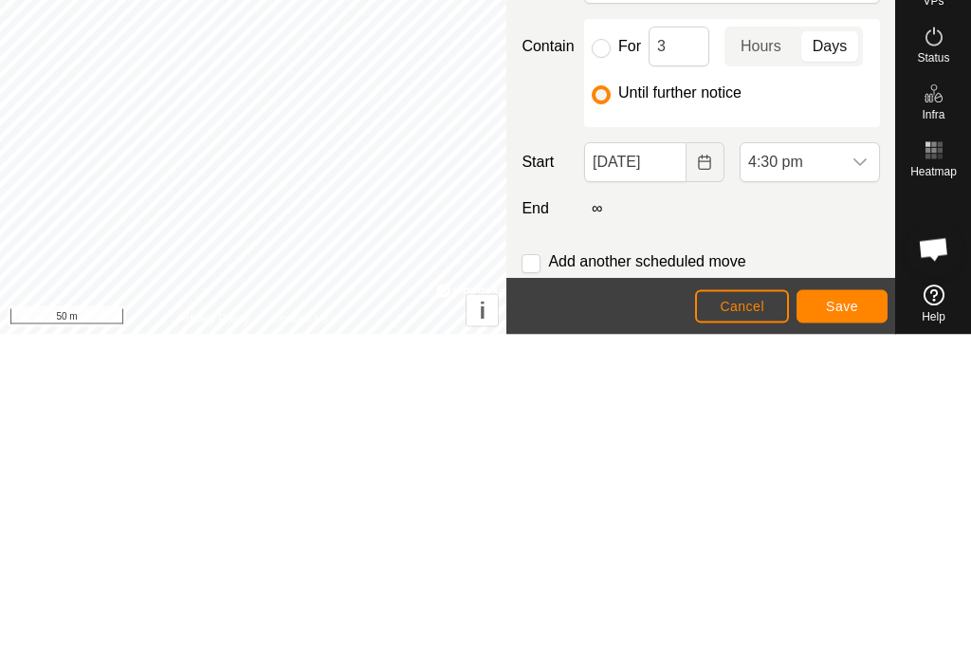
click at [707, 483] on icon "Choose Date" at bounding box center [704, 490] width 15 height 15
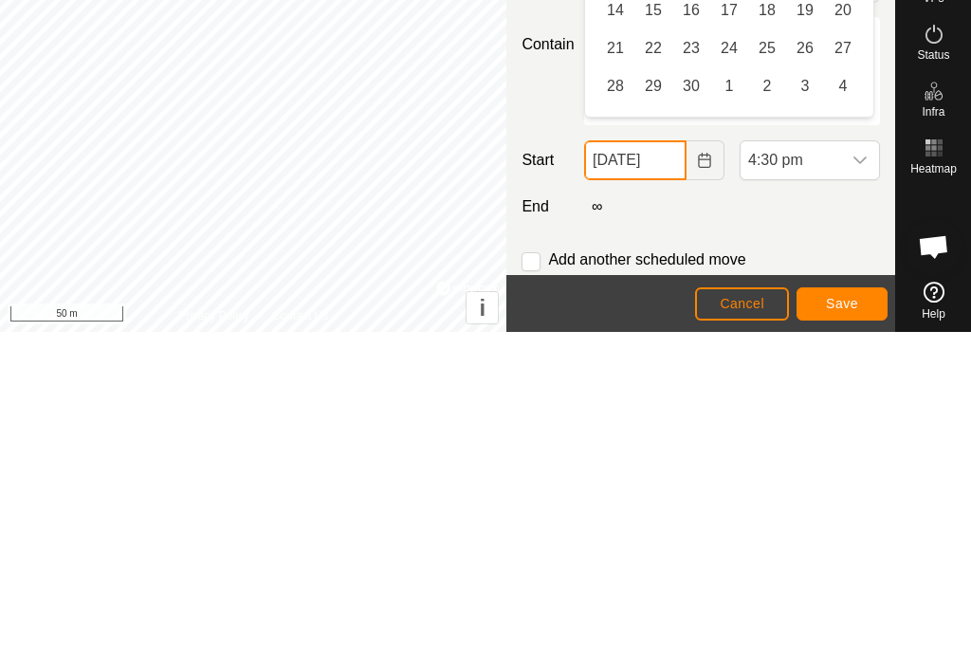
scroll to position [166, 0]
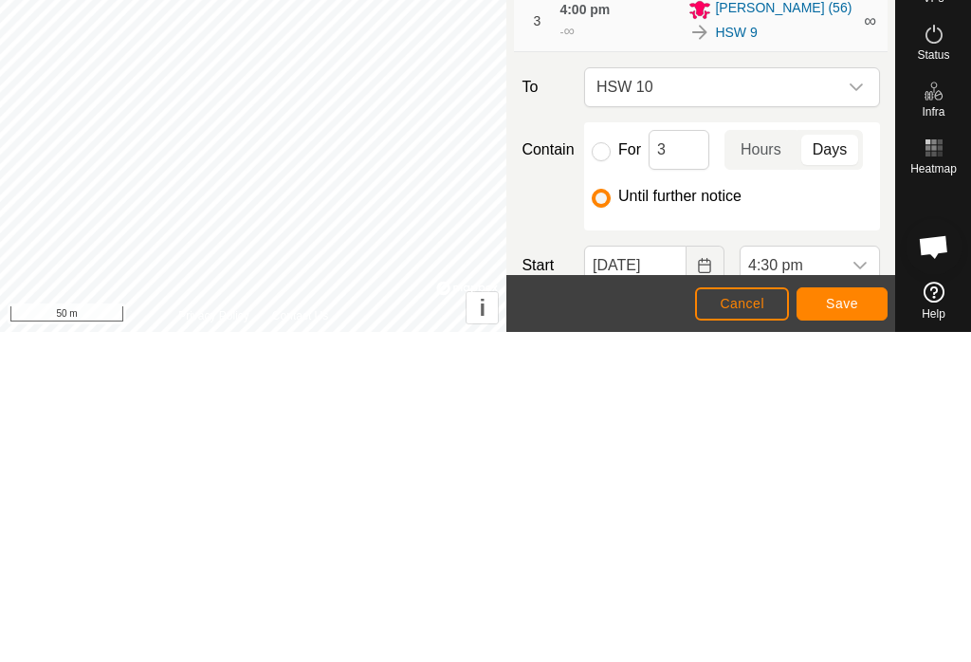
click at [707, 576] on button "Choose Date" at bounding box center [706, 596] width 38 height 40
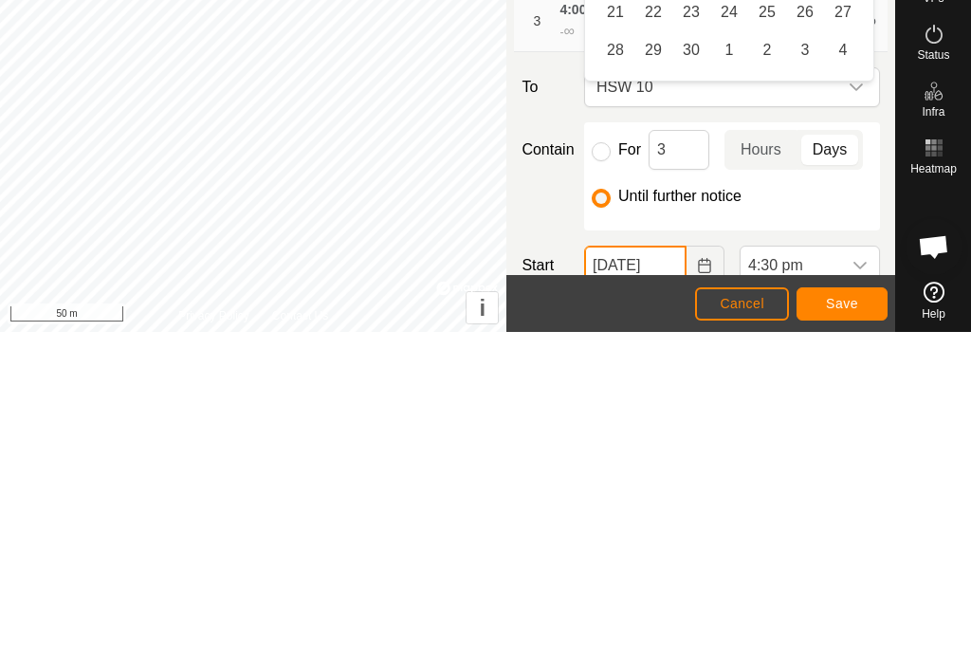
scroll to position [202, 0]
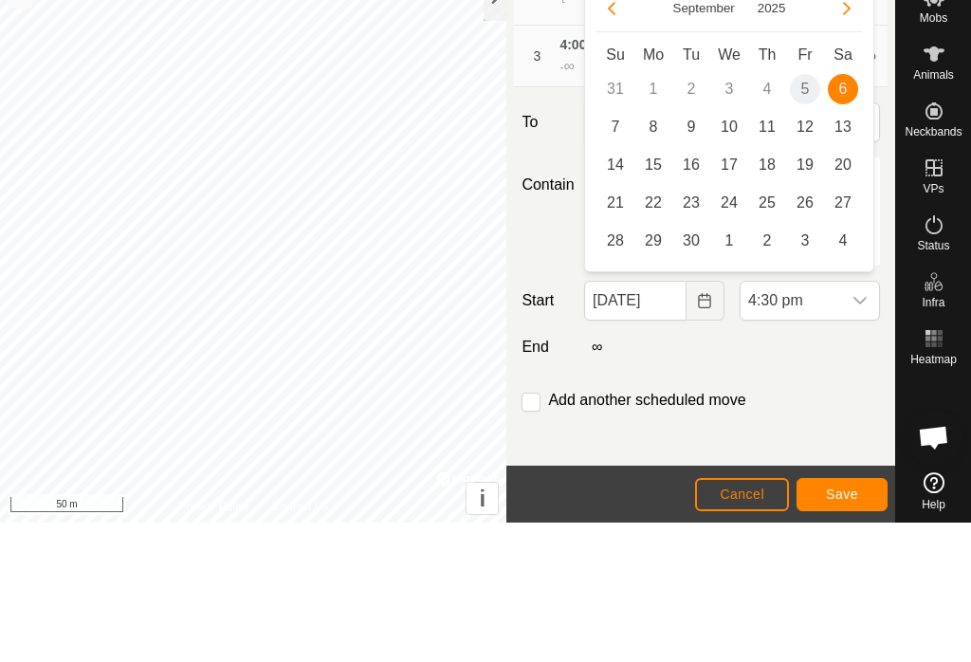
click at [620, 251] on span "7" at bounding box center [615, 266] width 30 height 30
type input "[DATE]"
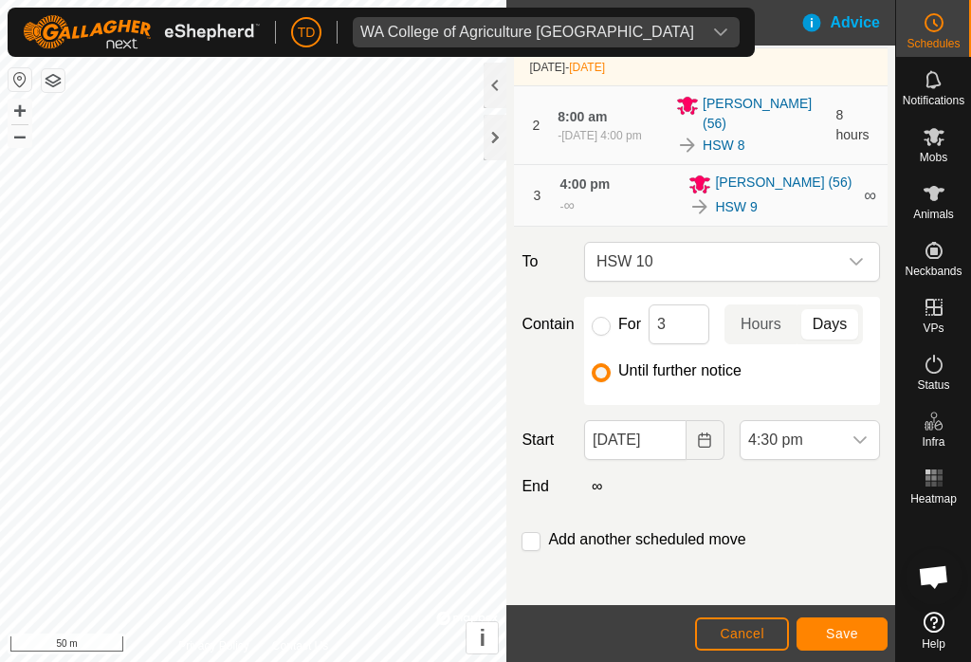
click at [856, 436] on icon "dropdown trigger" at bounding box center [860, 440] width 13 height 8
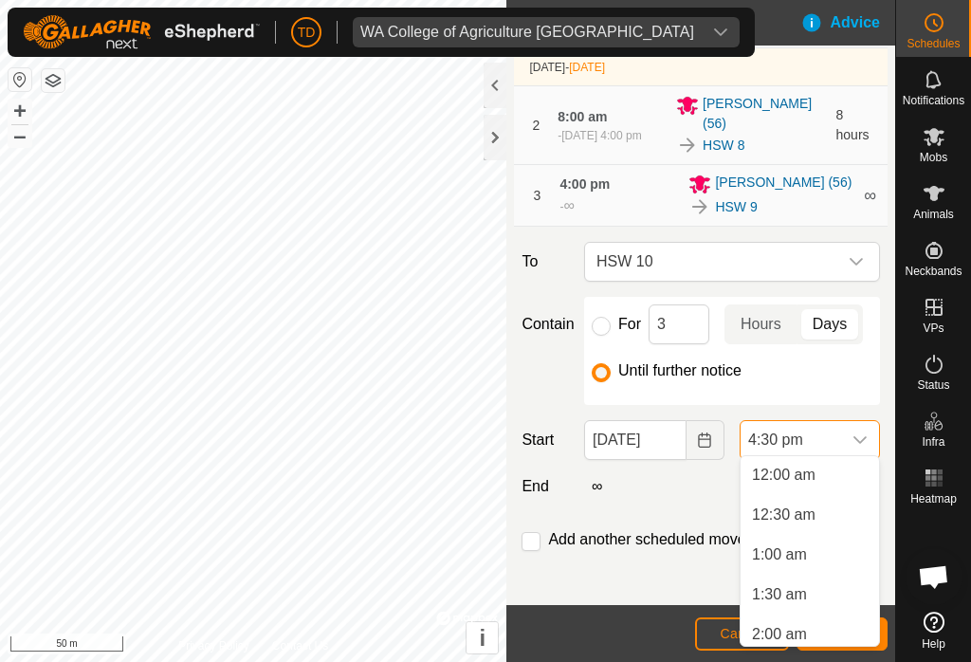
scroll to position [1163, 0]
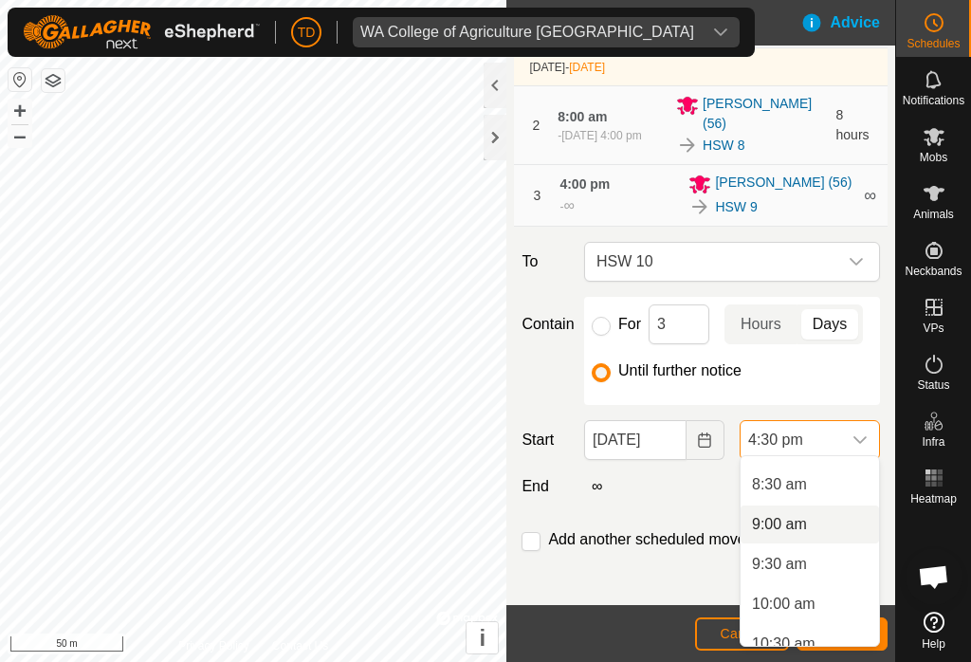
click at [791, 517] on span "9:00 am" at bounding box center [779, 524] width 55 height 23
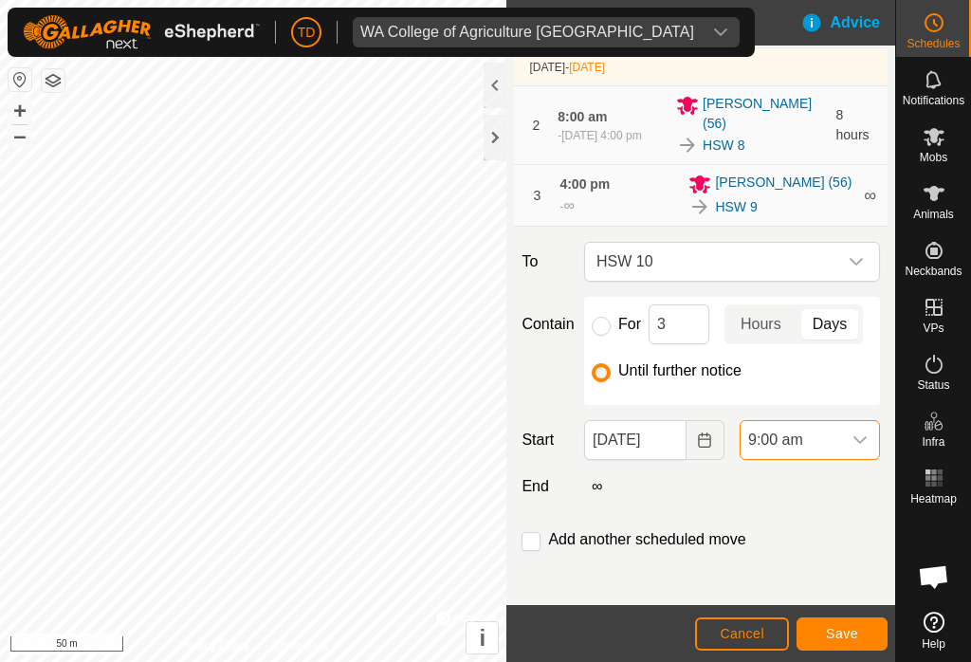
click at [852, 632] on span "Save" at bounding box center [842, 633] width 32 height 15
